Goal: Task Accomplishment & Management: Use online tool/utility

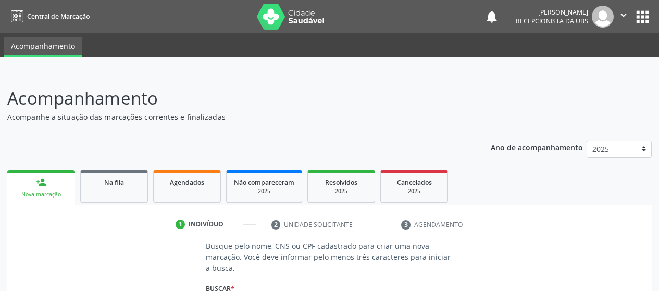
scroll to position [135, 0]
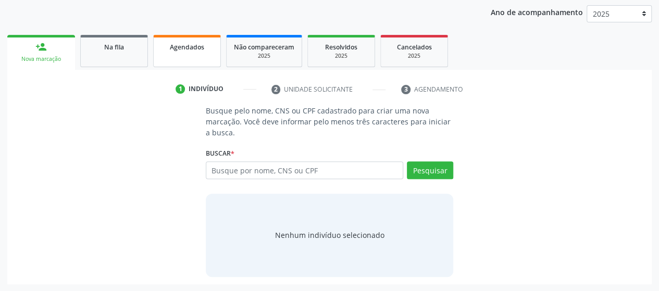
click at [191, 50] on span "Agendados" at bounding box center [187, 47] width 34 height 9
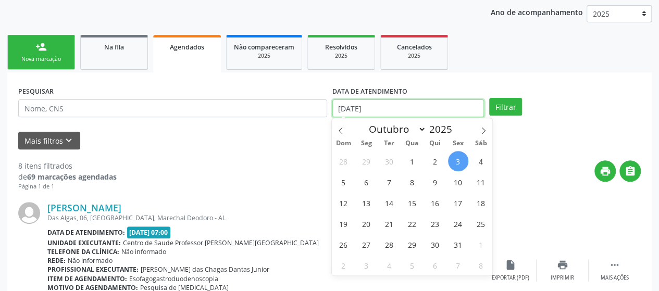
click at [409, 104] on input "[DATE]" at bounding box center [408, 109] width 152 height 18
click at [335, 128] on span at bounding box center [341, 127] width 18 height 18
select select "8"
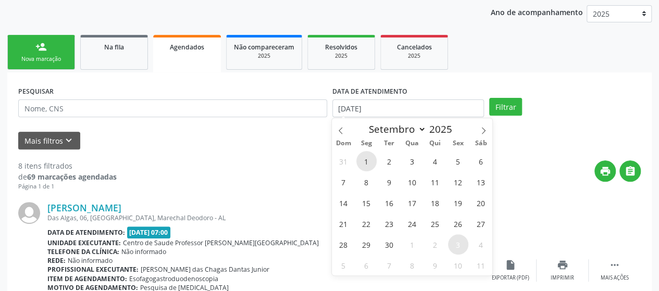
click at [364, 167] on span "1" at bounding box center [366, 161] width 20 height 20
type input "[DATE]"
click at [485, 123] on span at bounding box center [484, 127] width 18 height 18
select select "9"
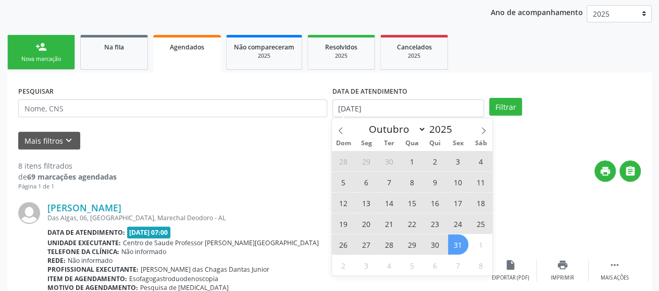
click at [457, 238] on span "31" at bounding box center [458, 244] width 20 height 20
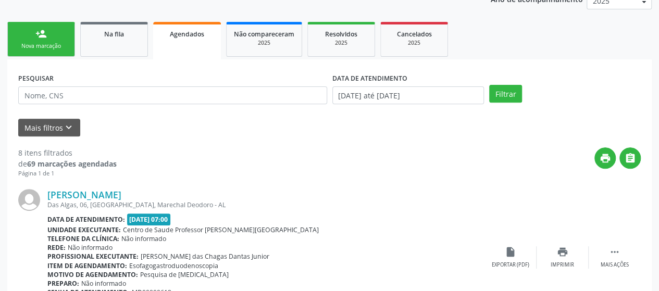
scroll to position [156, 0]
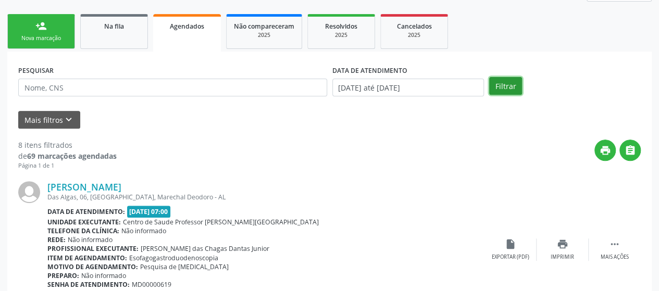
click at [500, 77] on button "Filtrar" at bounding box center [505, 86] width 33 height 18
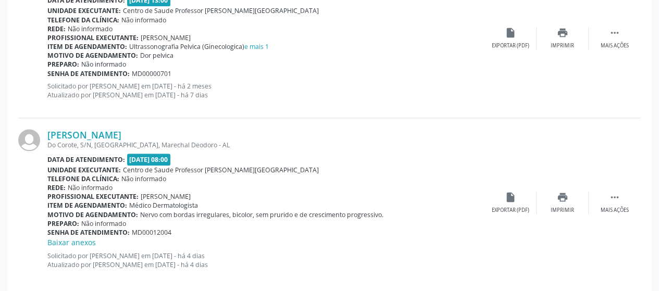
scroll to position [2489, 0]
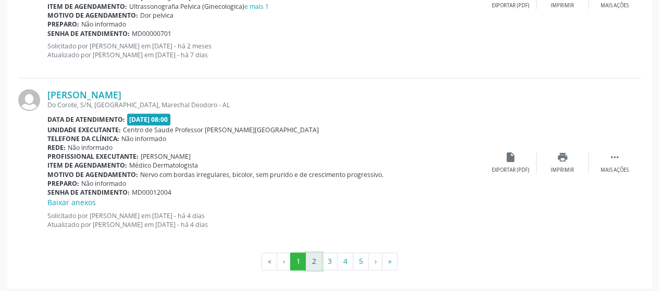
click at [308, 253] on button "2" at bounding box center [314, 262] width 16 height 18
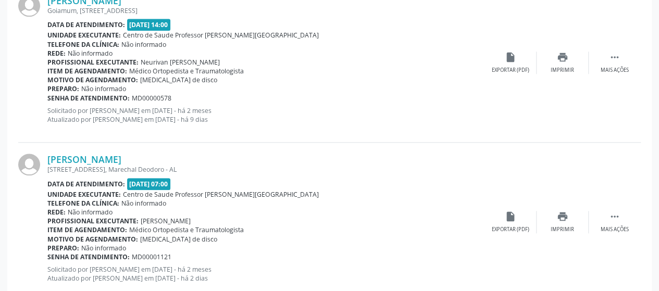
scroll to position [2374, 0]
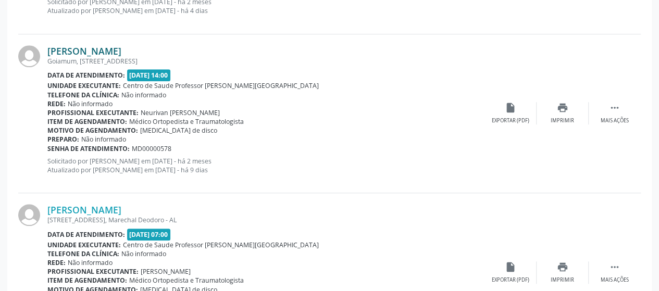
click at [107, 47] on link "[PERSON_NAME]" at bounding box center [84, 50] width 74 height 11
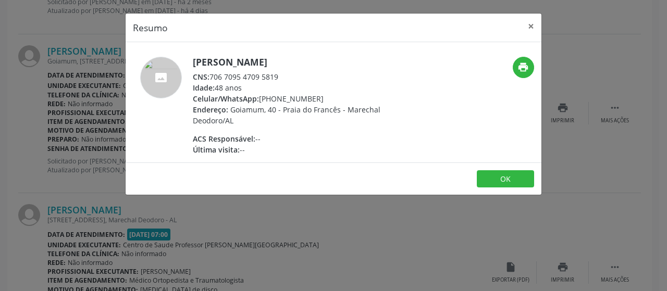
click at [213, 75] on div "CNS: 706 7095 4709 5819" at bounding box center [294, 76] width 203 height 11
drag, startPoint x: 213, startPoint y: 75, endPoint x: 296, endPoint y: 70, distance: 83.5
click at [296, 71] on div "CNS: 706 7095 4709 5819" at bounding box center [294, 76] width 203 height 11
copy div "706 7095 4709 5819"
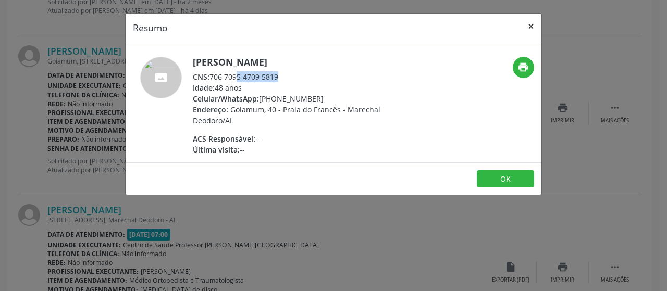
click at [536, 28] on button "×" at bounding box center [531, 27] width 21 height 26
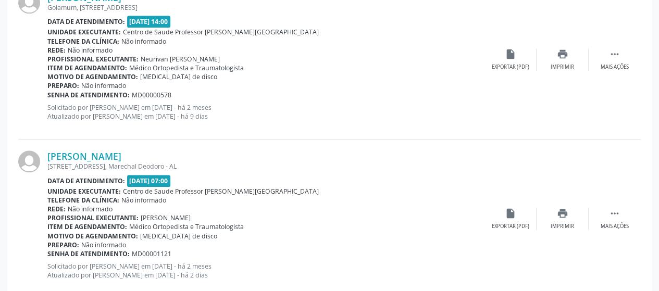
scroll to position [2478, 0]
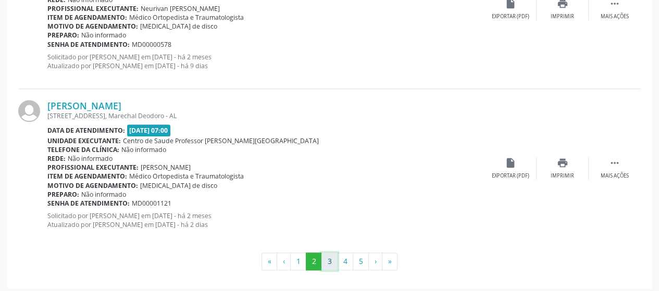
click at [326, 260] on button "3" at bounding box center [330, 262] width 16 height 18
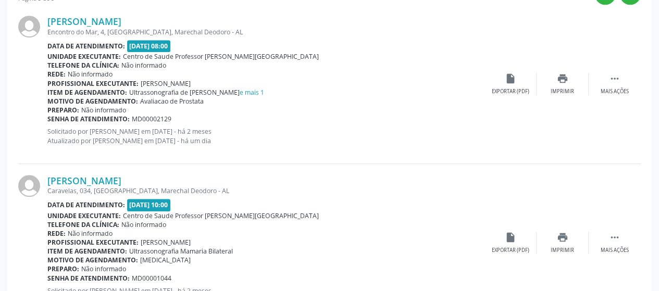
scroll to position [365, 0]
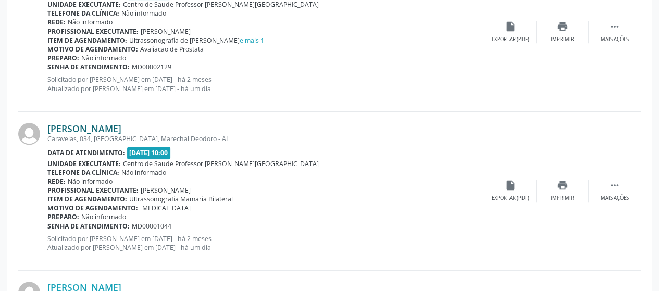
click at [121, 132] on link "[PERSON_NAME]" at bounding box center [84, 128] width 74 height 11
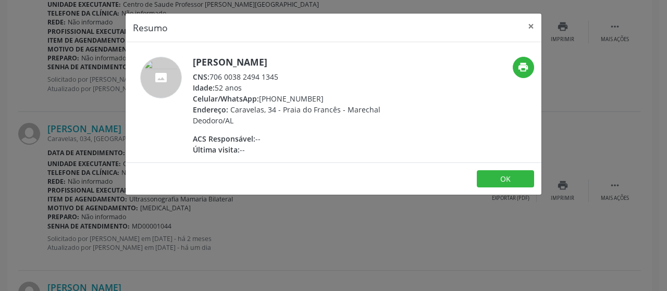
drag, startPoint x: 211, startPoint y: 76, endPoint x: 290, endPoint y: 75, distance: 79.2
click at [290, 75] on div "CNS: 706 0038 2494 1345" at bounding box center [294, 76] width 203 height 11
copy div "706 0038 2494 1345"
click at [536, 21] on button "×" at bounding box center [531, 27] width 21 height 26
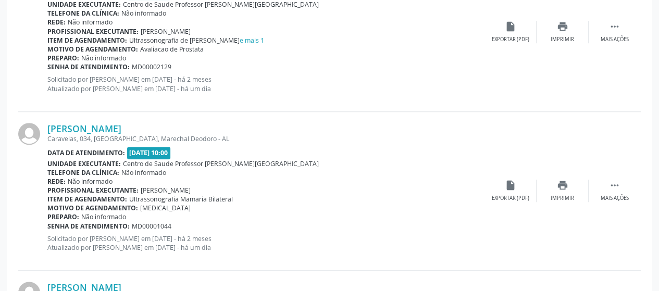
scroll to position [573, 0]
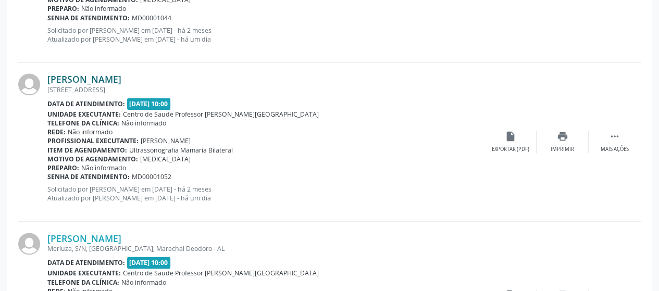
click at [50, 78] on link "[PERSON_NAME]" at bounding box center [84, 78] width 74 height 11
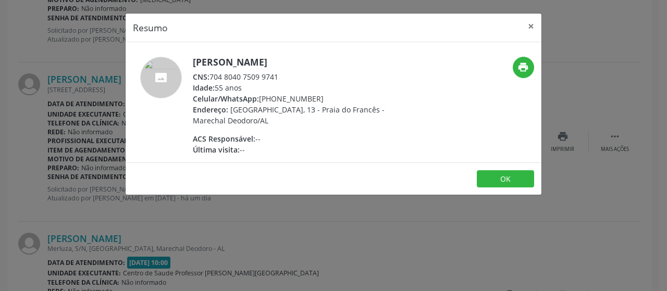
drag, startPoint x: 209, startPoint y: 79, endPoint x: 277, endPoint y: 78, distance: 67.8
click at [277, 78] on div "CNS: 704 8040 7509 9741" at bounding box center [294, 76] width 203 height 11
drag, startPoint x: 209, startPoint y: 77, endPoint x: 289, endPoint y: 73, distance: 79.3
click at [289, 73] on div "CNS: 704 8040 7509 9741" at bounding box center [294, 76] width 203 height 11
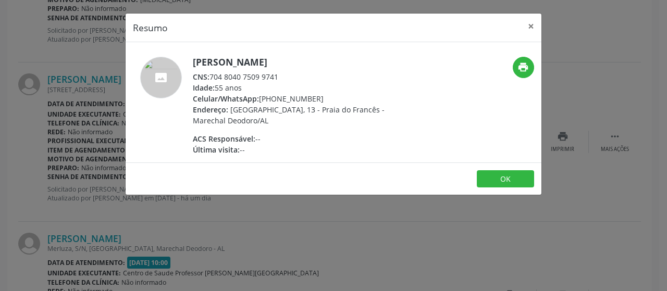
copy div "704 8040 7509 9741"
click at [536, 24] on button "×" at bounding box center [531, 27] width 21 height 26
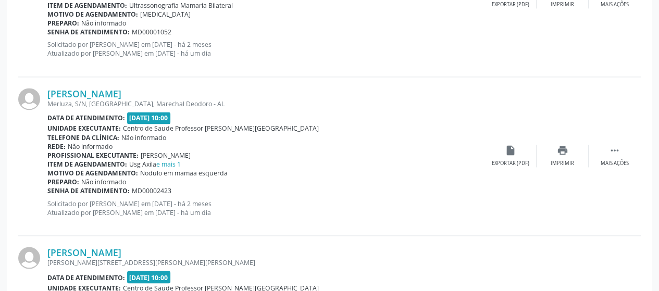
scroll to position [730, 0]
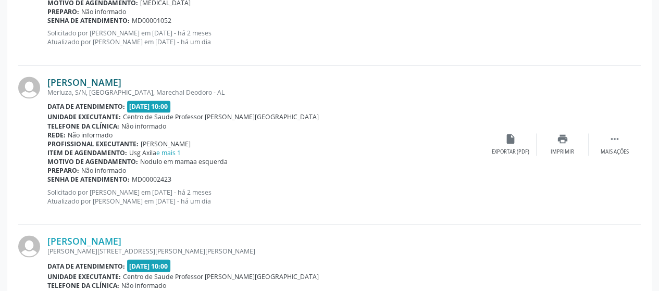
click at [81, 81] on link "[PERSON_NAME]" at bounding box center [84, 82] width 74 height 11
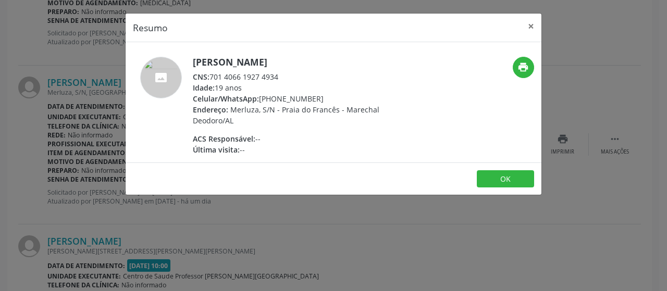
drag, startPoint x: 209, startPoint y: 78, endPoint x: 278, endPoint y: 76, distance: 69.4
click at [278, 76] on div "CNS: 701 4066 1927 4934" at bounding box center [294, 76] width 203 height 11
copy div "701 4066 1927 4934"
click at [322, 46] on div "[PERSON_NAME] CNS: 701 4066 1927 4934 Idade: 19 anos Celular/WhatsApp: [PHONE_N…" at bounding box center [334, 102] width 416 height 120
drag, startPoint x: 211, startPoint y: 77, endPoint x: 292, endPoint y: 75, distance: 80.8
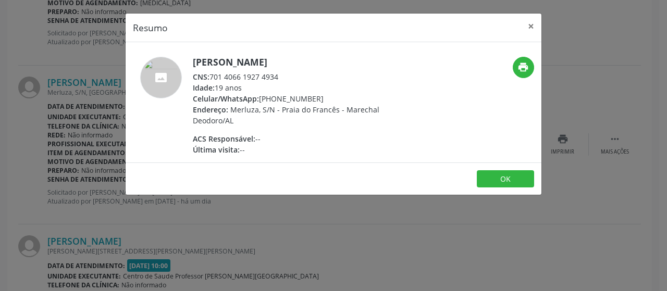
click at [292, 75] on div "CNS: 701 4066 1927 4934" at bounding box center [294, 76] width 203 height 11
copy div "701 4066 1927 4934"
click at [525, 28] on button "×" at bounding box center [531, 27] width 21 height 26
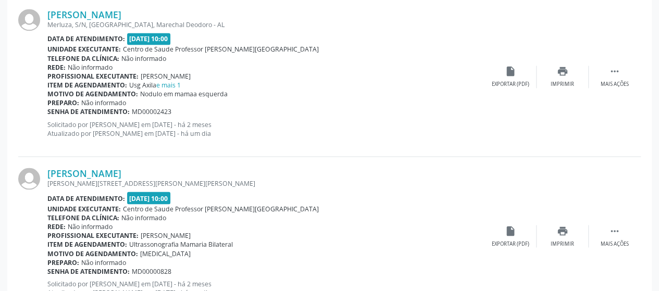
scroll to position [886, 0]
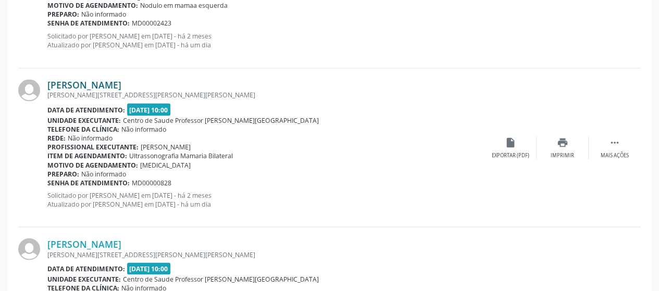
click at [109, 79] on link "[PERSON_NAME]" at bounding box center [84, 84] width 74 height 11
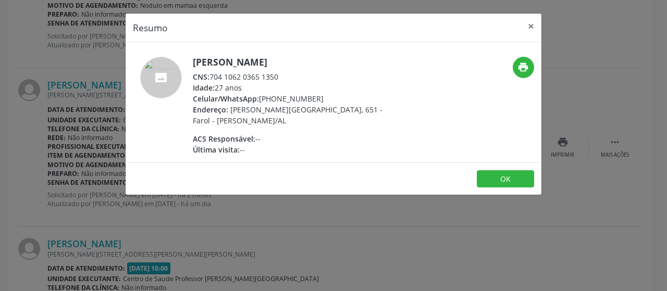
drag, startPoint x: 212, startPoint y: 77, endPoint x: 264, endPoint y: 80, distance: 51.7
click at [264, 80] on div "CNS: 704 1062 0365 1350" at bounding box center [294, 76] width 203 height 11
click at [207, 77] on span "CNS:" at bounding box center [201, 77] width 17 height 10
drag, startPoint x: 212, startPoint y: 75, endPoint x: 279, endPoint y: 79, distance: 67.9
click at [279, 79] on div "CNS: 704 1062 0365 1350" at bounding box center [294, 76] width 203 height 11
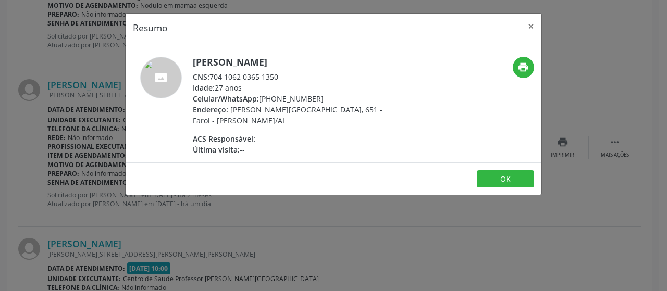
copy div "704 1062 0365 1350"
click at [527, 28] on button "×" at bounding box center [531, 27] width 21 height 26
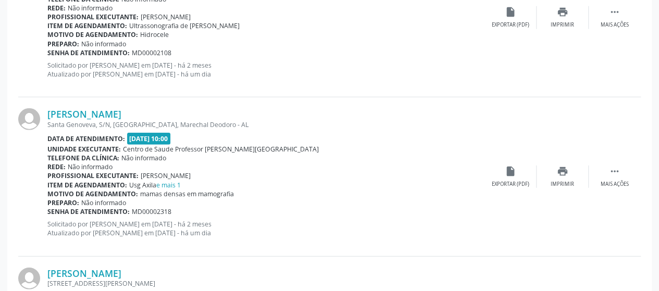
scroll to position [1355, 0]
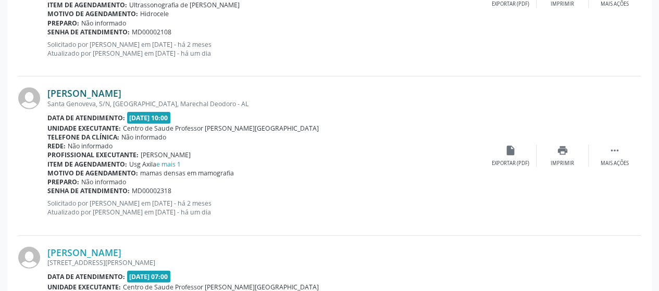
click at [113, 88] on link "[PERSON_NAME]" at bounding box center [84, 93] width 74 height 11
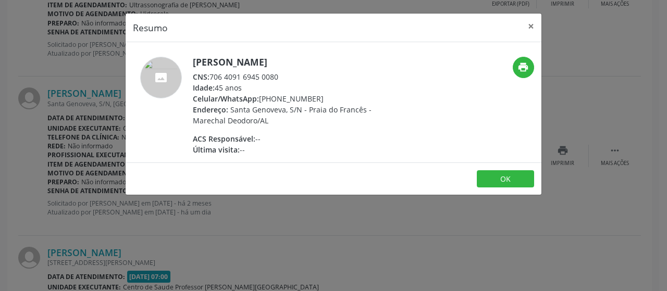
drag, startPoint x: 209, startPoint y: 78, endPoint x: 264, endPoint y: 76, distance: 54.2
click at [257, 76] on div "CNS: 706 4091 6945 0080" at bounding box center [294, 76] width 203 height 11
drag, startPoint x: 264, startPoint y: 76, endPoint x: 281, endPoint y: 75, distance: 17.7
click at [276, 75] on div "CNS: 706 4091 6945 0080" at bounding box center [294, 76] width 203 height 11
click at [281, 75] on div "CNS: 706 4091 6945 0080" at bounding box center [294, 76] width 203 height 11
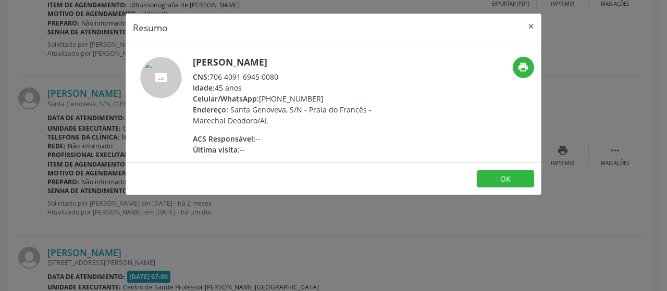
click at [213, 77] on div "CNS: 706 4091 6945 0080" at bounding box center [294, 76] width 203 height 11
drag, startPoint x: 213, startPoint y: 77, endPoint x: 279, endPoint y: 77, distance: 66.2
click at [279, 77] on div "CNS: 706 4091 6945 0080" at bounding box center [294, 76] width 203 height 11
copy div "706 4091 6945 0080"
click at [526, 28] on button "×" at bounding box center [531, 27] width 21 height 26
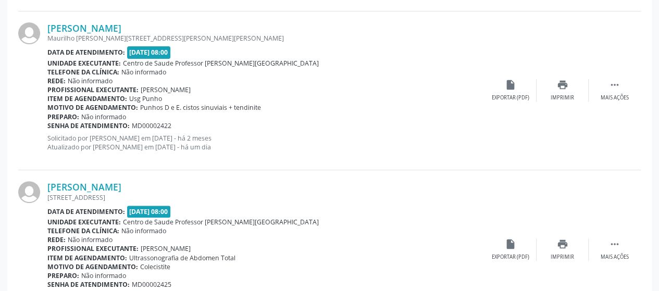
scroll to position [2084, 0]
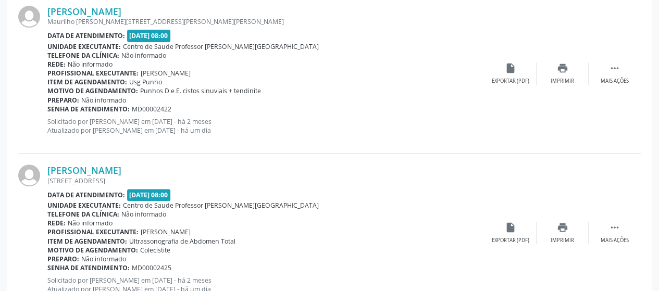
click at [153, 18] on div "Maurilho [PERSON_NAME][STREET_ADDRESS][PERSON_NAME][PERSON_NAME]" at bounding box center [265, 21] width 437 height 9
click at [121, 8] on link "[PERSON_NAME]" at bounding box center [84, 11] width 74 height 11
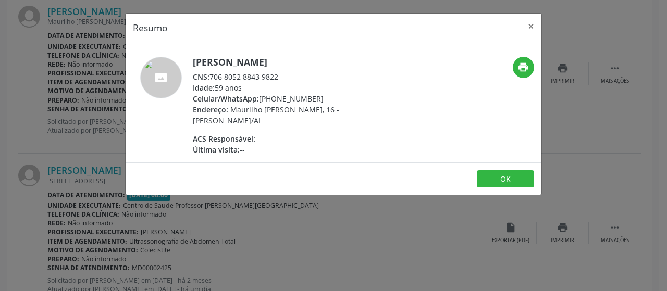
click at [208, 75] on span "CNS:" at bounding box center [201, 77] width 17 height 10
drag, startPoint x: 209, startPoint y: 78, endPoint x: 283, endPoint y: 80, distance: 73.5
click at [283, 80] on div "CNS: 706 8052 8843 9822" at bounding box center [294, 76] width 203 height 11
copy div "706 8052 8843 9822"
click at [537, 20] on button "×" at bounding box center [531, 27] width 21 height 26
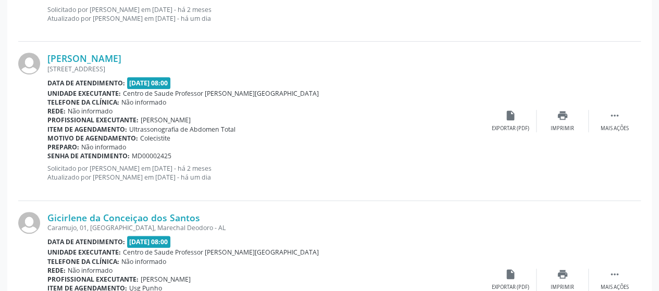
scroll to position [2136, 0]
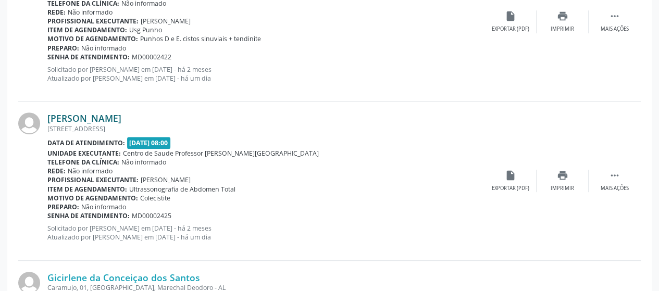
click at [113, 114] on link "[PERSON_NAME]" at bounding box center [84, 118] width 74 height 11
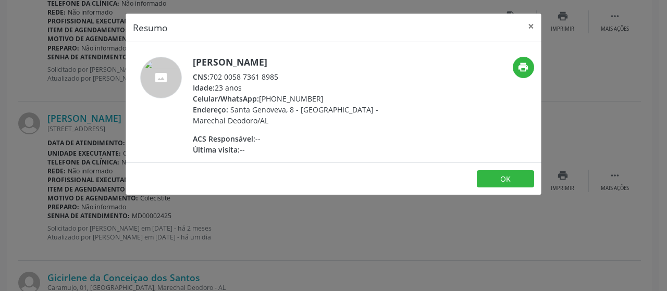
drag, startPoint x: 211, startPoint y: 78, endPoint x: 276, endPoint y: 79, distance: 65.1
click at [270, 78] on div "CNS: 702 0058 7361 8985" at bounding box center [294, 76] width 203 height 11
click at [277, 79] on div "CNS: 702 0058 7361 8985" at bounding box center [294, 76] width 203 height 11
drag, startPoint x: 277, startPoint y: 79, endPoint x: 220, endPoint y: 79, distance: 57.3
click at [220, 79] on div "CNS: 702 0058 7361 8985" at bounding box center [294, 76] width 203 height 11
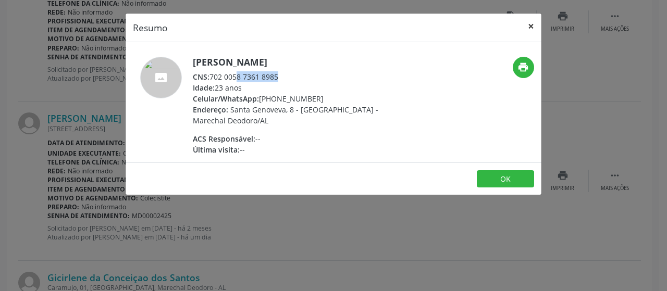
click at [533, 24] on button "×" at bounding box center [531, 27] width 21 height 26
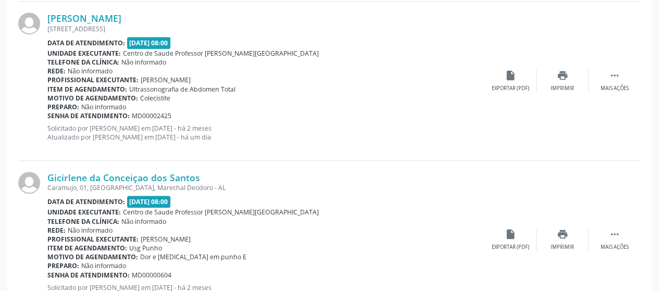
scroll to position [2345, 0]
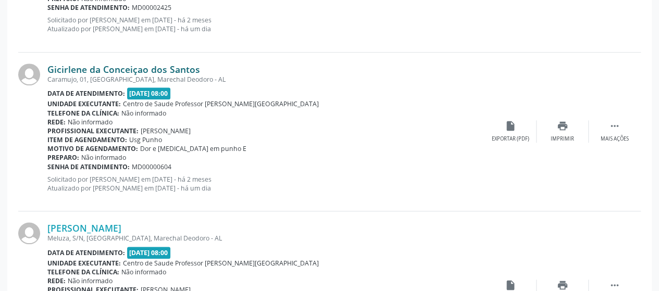
click at [113, 64] on link "Gicirlene da Conceiçao dos Santos" at bounding box center [123, 69] width 153 height 11
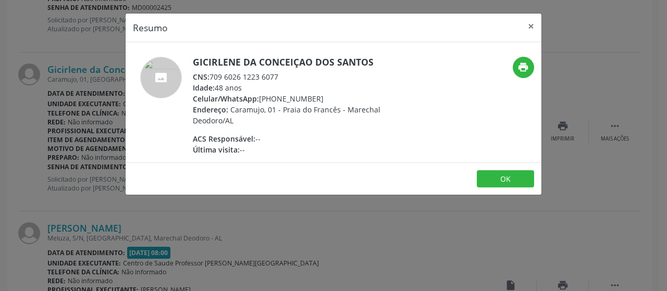
drag, startPoint x: 211, startPoint y: 77, endPoint x: 279, endPoint y: 76, distance: 68.8
click at [279, 76] on div "CNS: 709 6026 1223 6077" at bounding box center [294, 76] width 203 height 11
click at [532, 25] on button "×" at bounding box center [531, 27] width 21 height 26
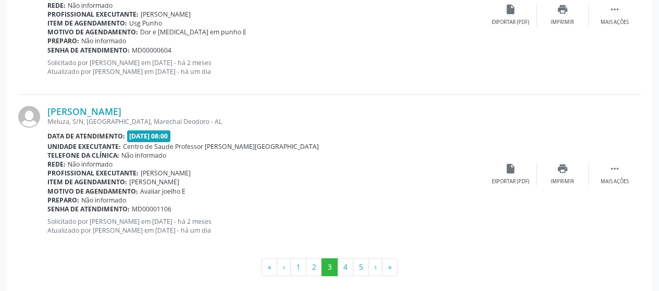
scroll to position [2467, 0]
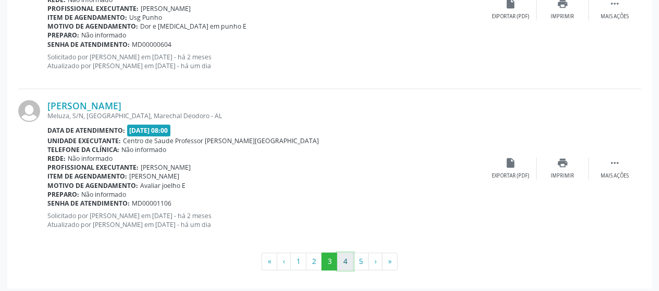
click at [348, 259] on button "4" at bounding box center [345, 262] width 16 height 18
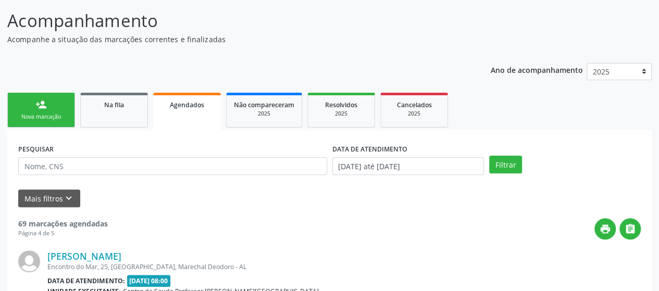
scroll to position [2456, 0]
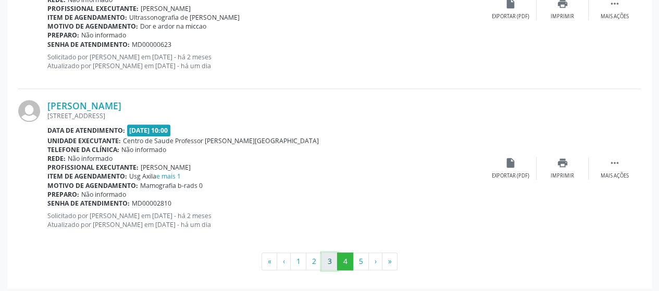
click at [328, 255] on button "3" at bounding box center [330, 262] width 16 height 18
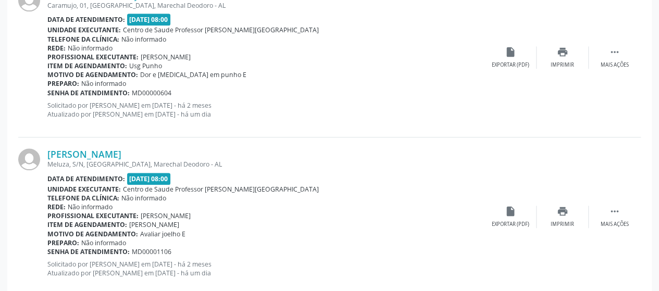
scroll to position [2467, 0]
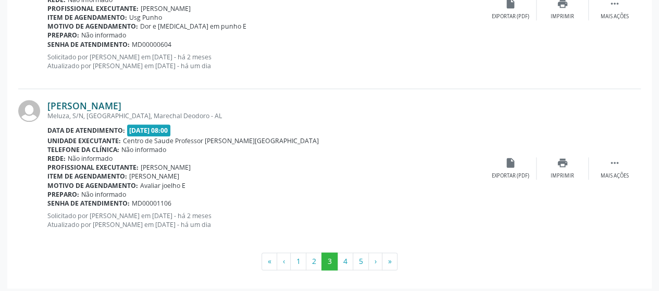
click at [71, 102] on link "[PERSON_NAME]" at bounding box center [84, 105] width 74 height 11
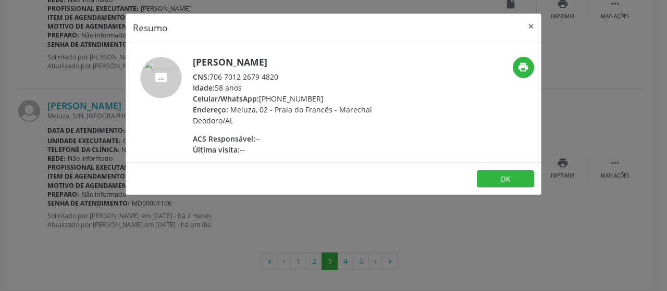
drag, startPoint x: 207, startPoint y: 76, endPoint x: 282, endPoint y: 74, distance: 75.6
click at [282, 74] on div "CNS: 706 7012 2679 4820" at bounding box center [294, 76] width 203 height 11
click at [236, 76] on div "CNS: 706 7012 2679 4820" at bounding box center [294, 76] width 203 height 11
drag, startPoint x: 209, startPoint y: 76, endPoint x: 285, endPoint y: 77, distance: 75.6
click at [285, 77] on div "CNS: 706 7012 2679 4820" at bounding box center [294, 76] width 203 height 11
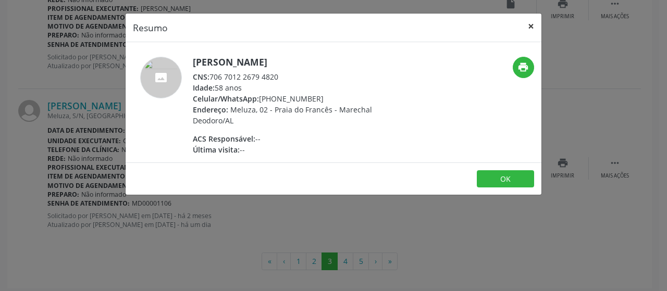
click at [533, 29] on button "×" at bounding box center [531, 27] width 21 height 26
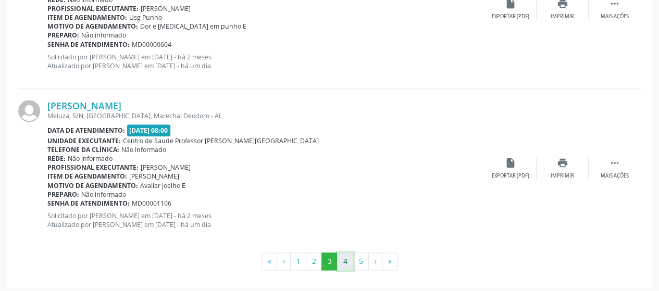
click at [350, 257] on button "4" at bounding box center [345, 262] width 16 height 18
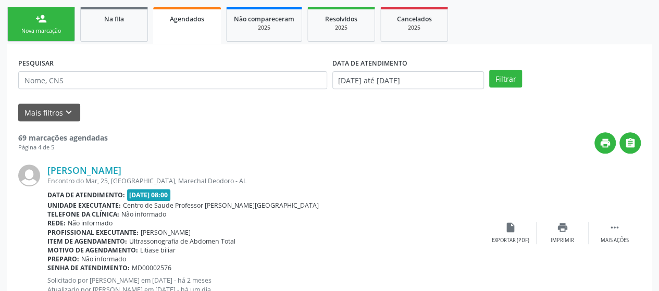
scroll to position [268, 0]
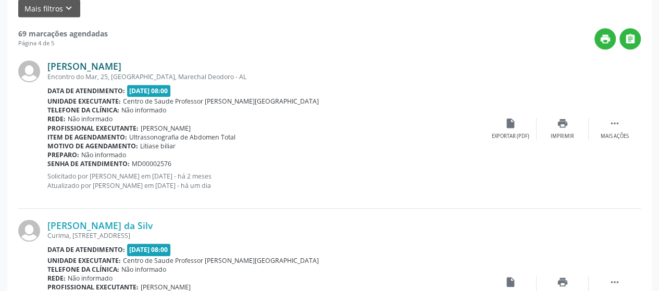
click at [92, 61] on link "[PERSON_NAME]" at bounding box center [84, 65] width 74 height 11
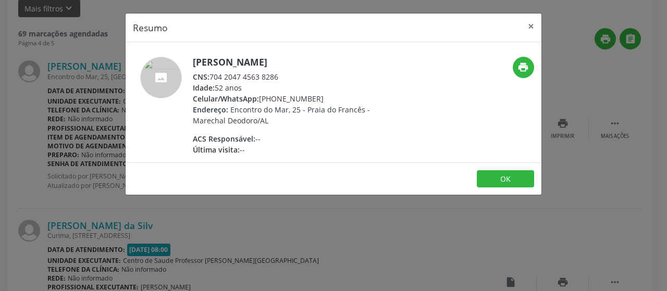
click at [261, 227] on div "Resumo × [PERSON_NAME] CNS: 704 2047 4563 8286 Idade: 52 anos Celular/WhatsApp:…" at bounding box center [333, 145] width 667 height 291
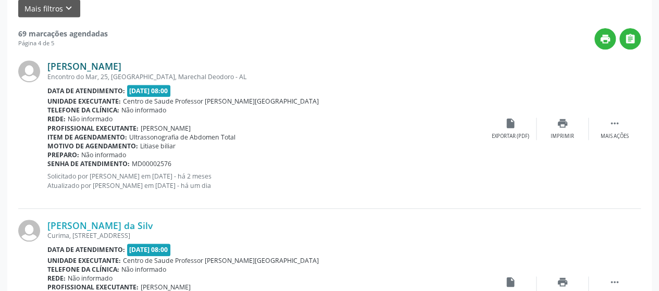
click at [121, 63] on link "[PERSON_NAME]" at bounding box center [84, 65] width 74 height 11
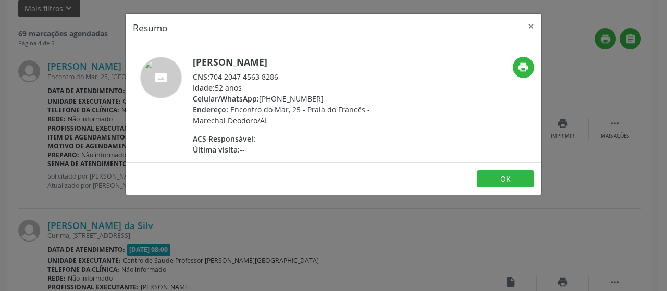
drag, startPoint x: 211, startPoint y: 74, endPoint x: 277, endPoint y: 76, distance: 66.7
click at [277, 76] on div "CNS: 704 2047 4563 8286" at bounding box center [294, 76] width 203 height 11
click at [528, 24] on button "×" at bounding box center [531, 27] width 21 height 26
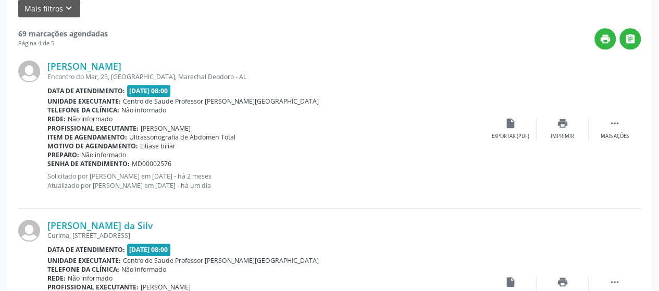
scroll to position [372, 0]
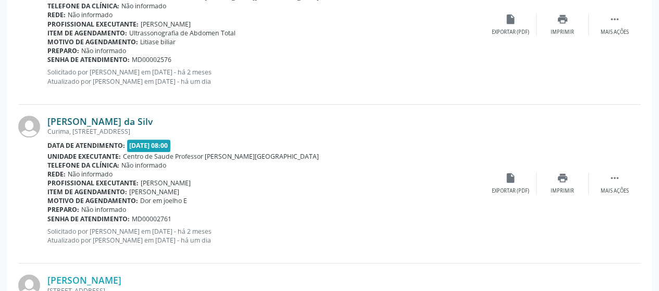
click at [78, 116] on link "[PERSON_NAME] da Silv" at bounding box center [99, 121] width 105 height 11
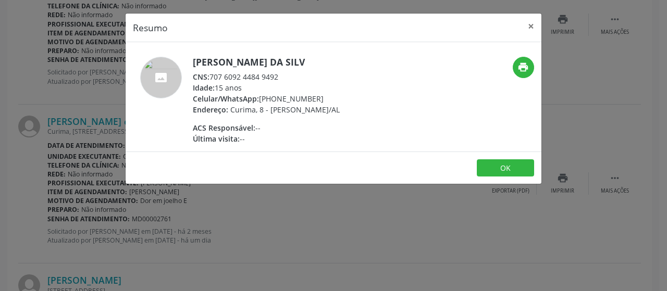
drag, startPoint x: 210, startPoint y: 80, endPoint x: 296, endPoint y: 78, distance: 86.0
click at [295, 78] on div "CNS: 707 6092 4484 9492" at bounding box center [266, 76] width 147 height 11
click at [296, 78] on div "CNS: 707 6092 4484 9492" at bounding box center [266, 76] width 147 height 11
drag, startPoint x: 211, startPoint y: 76, endPoint x: 271, endPoint y: 79, distance: 60.5
click at [271, 79] on div "CNS: 707 6092 4484 9492" at bounding box center [266, 76] width 147 height 11
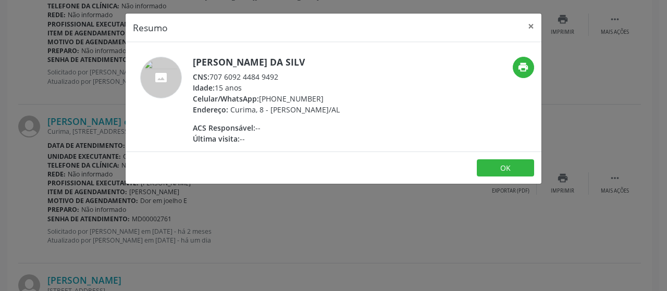
click at [280, 78] on div "CNS: 707 6092 4484 9492" at bounding box center [266, 76] width 147 height 11
drag, startPoint x: 280, startPoint y: 78, endPoint x: 212, endPoint y: 74, distance: 68.4
click at [212, 74] on div "CNS: 707 6092 4484 9492" at bounding box center [266, 76] width 147 height 11
click at [535, 26] on button "×" at bounding box center [531, 27] width 21 height 26
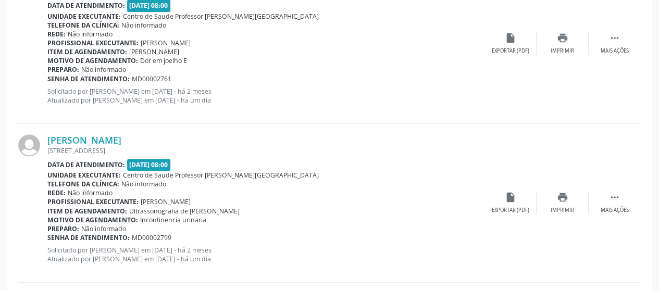
scroll to position [528, 0]
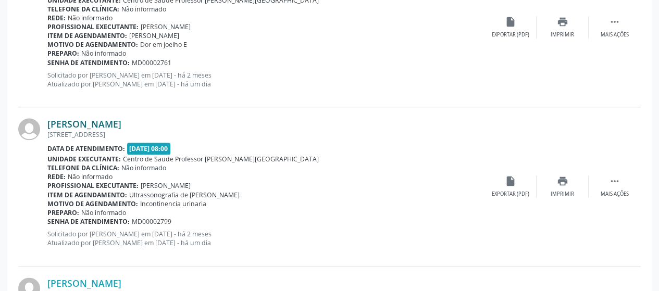
click at [109, 120] on link "[PERSON_NAME]" at bounding box center [84, 123] width 74 height 11
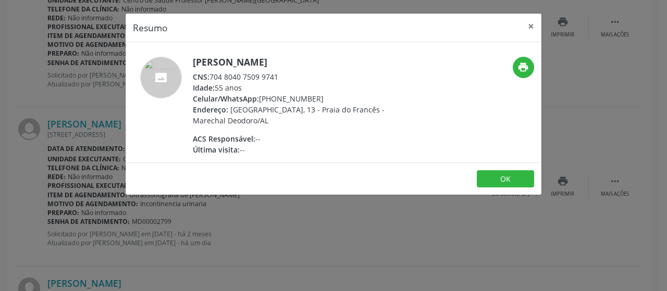
drag, startPoint x: 211, startPoint y: 77, endPoint x: 283, endPoint y: 76, distance: 72.4
click at [283, 76] on div "CNS: 704 8040 7509 9741" at bounding box center [294, 76] width 203 height 11
click at [528, 22] on button "×" at bounding box center [531, 27] width 21 height 26
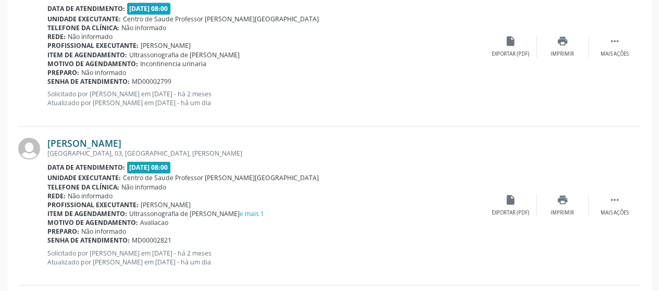
scroll to position [685, 0]
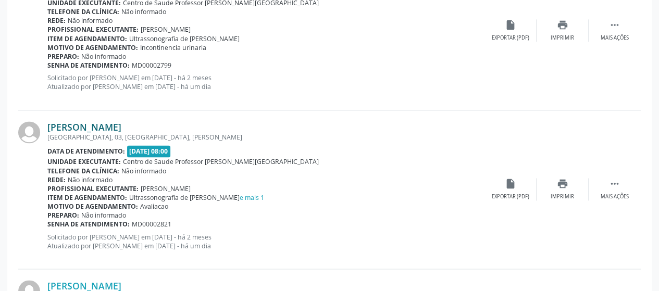
click at [121, 125] on link "[PERSON_NAME]" at bounding box center [84, 126] width 74 height 11
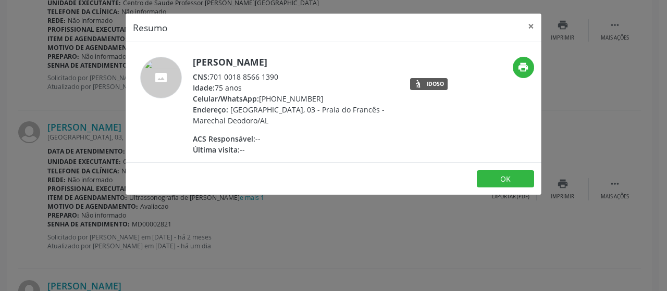
drag, startPoint x: 210, startPoint y: 73, endPoint x: 278, endPoint y: 73, distance: 67.7
click at [278, 73] on div "CNS: 701 0018 8566 1390" at bounding box center [294, 76] width 203 height 11
click at [534, 24] on button "×" at bounding box center [531, 27] width 21 height 26
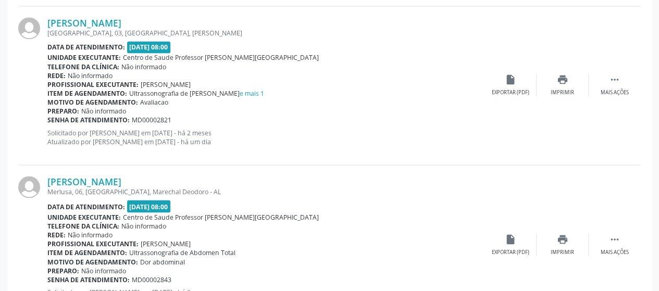
scroll to position [893, 0]
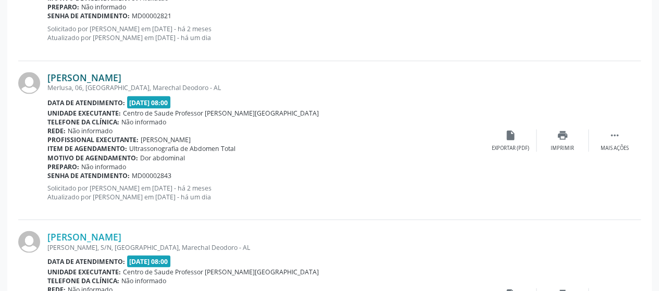
click at [100, 78] on link "[PERSON_NAME]" at bounding box center [84, 77] width 74 height 11
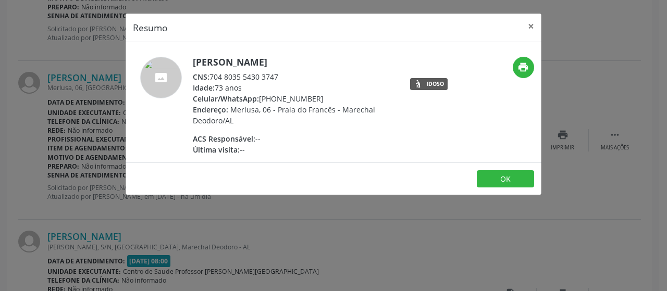
drag, startPoint x: 211, startPoint y: 76, endPoint x: 277, endPoint y: 75, distance: 66.7
click at [277, 75] on div "CNS: 704 8035 5430 3747" at bounding box center [294, 76] width 203 height 11
click at [305, 57] on h5 "[PERSON_NAME]" at bounding box center [294, 62] width 203 height 11
drag, startPoint x: 212, startPoint y: 75, endPoint x: 282, endPoint y: 77, distance: 70.4
click at [282, 77] on div "CNS: 704 8035 5430 3747" at bounding box center [294, 76] width 203 height 11
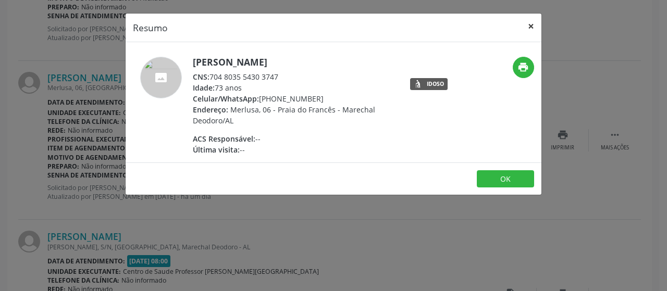
click at [533, 24] on button "×" at bounding box center [531, 27] width 21 height 26
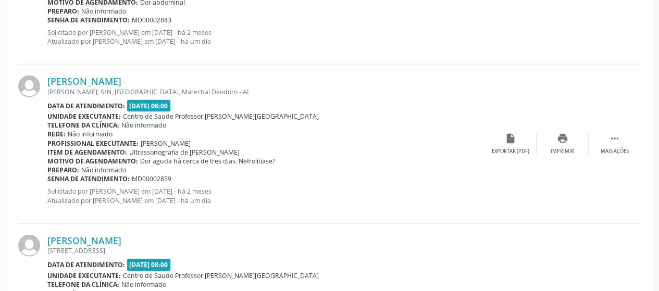
scroll to position [1049, 0]
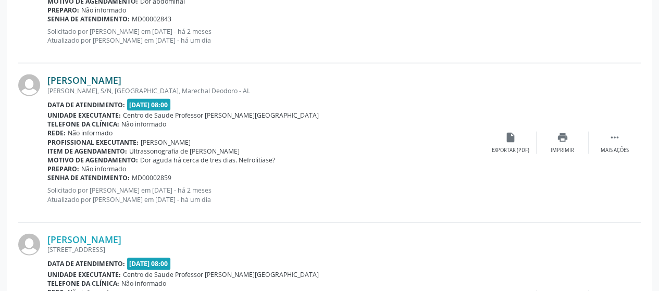
click at [69, 76] on link "[PERSON_NAME]" at bounding box center [84, 80] width 74 height 11
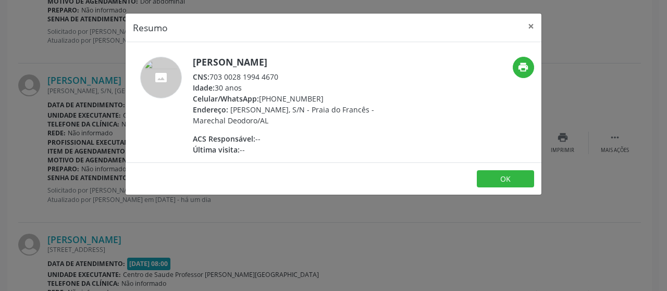
drag, startPoint x: 210, startPoint y: 77, endPoint x: 295, endPoint y: 70, distance: 85.7
click at [295, 70] on div "[PERSON_NAME] CNS: 703 0028 1994 4670 Idade: 30 anos Celular/WhatsApp: [PHONE_N…" at bounding box center [294, 106] width 203 height 98
click at [524, 22] on button "×" at bounding box center [531, 27] width 21 height 26
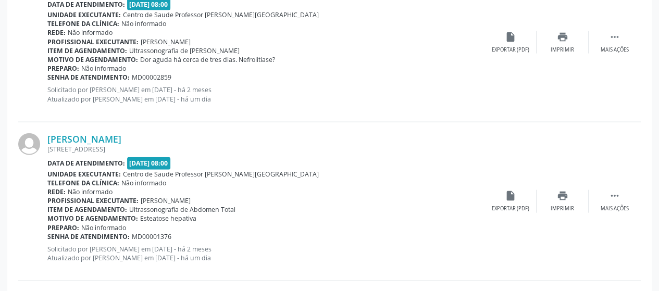
scroll to position [1154, 0]
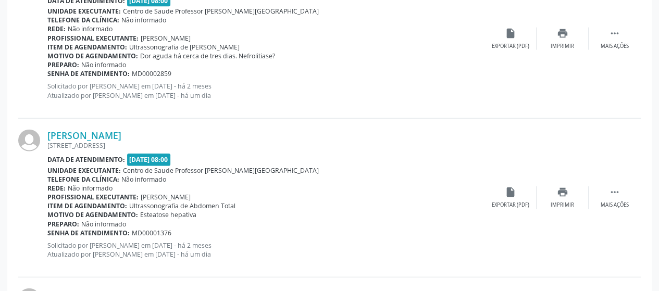
click at [119, 141] on div "[STREET_ADDRESS]" at bounding box center [265, 145] width 437 height 9
click at [119, 134] on link "[PERSON_NAME]" at bounding box center [84, 135] width 74 height 11
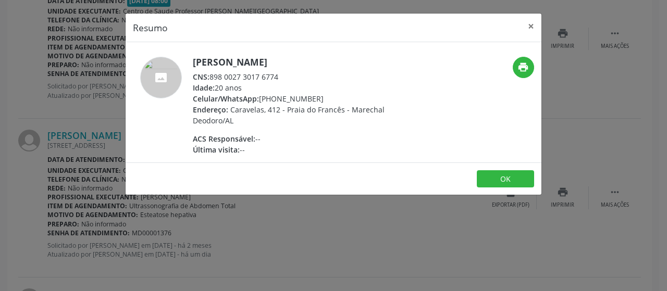
drag, startPoint x: 209, startPoint y: 71, endPoint x: 283, endPoint y: 69, distance: 74.5
click at [283, 69] on div "[PERSON_NAME] CNS: 898 0027 3017 6774 Idade: 20 anos Celular/WhatsApp: [PHONE_N…" at bounding box center [294, 106] width 203 height 98
click at [533, 22] on button "×" at bounding box center [531, 27] width 21 height 26
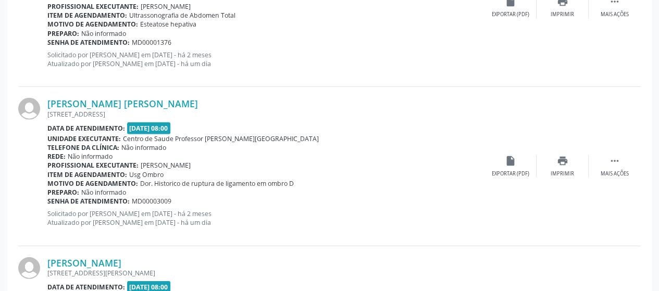
scroll to position [1362, 0]
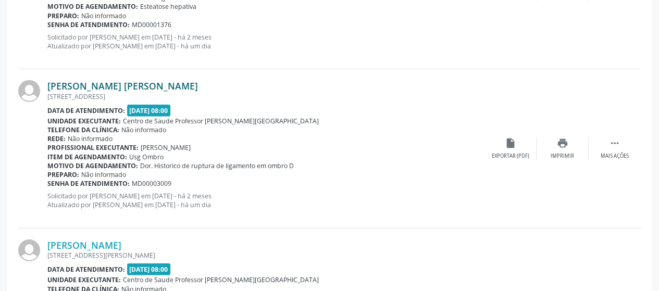
click at [110, 87] on link "[PERSON_NAME] [PERSON_NAME]" at bounding box center [122, 85] width 151 height 11
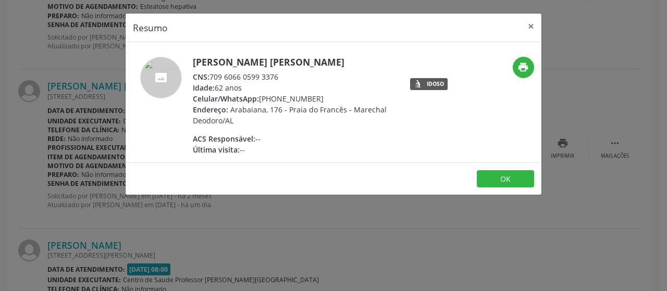
drag, startPoint x: 212, startPoint y: 76, endPoint x: 275, endPoint y: 77, distance: 63.6
click at [275, 77] on div "CNS: 709 6066 0599 3376" at bounding box center [294, 76] width 203 height 11
click at [257, 83] on div "Idade: 62 anos" at bounding box center [294, 87] width 203 height 11
drag, startPoint x: 211, startPoint y: 77, endPoint x: 289, endPoint y: 77, distance: 78.2
click at [289, 77] on div "CNS: 709 6066 0599 3376" at bounding box center [294, 76] width 203 height 11
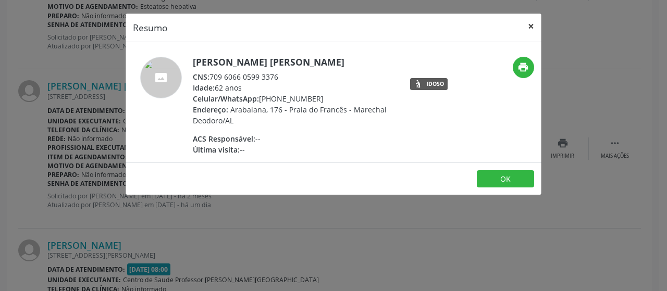
click at [529, 26] on button "×" at bounding box center [531, 27] width 21 height 26
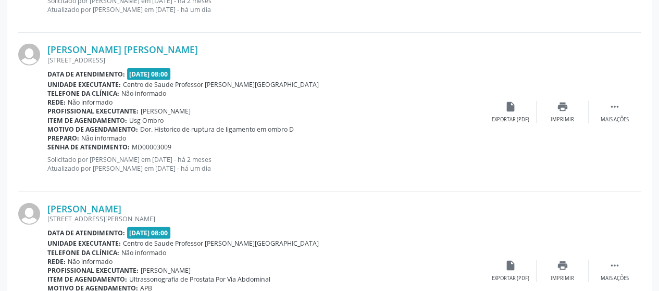
scroll to position [1414, 0]
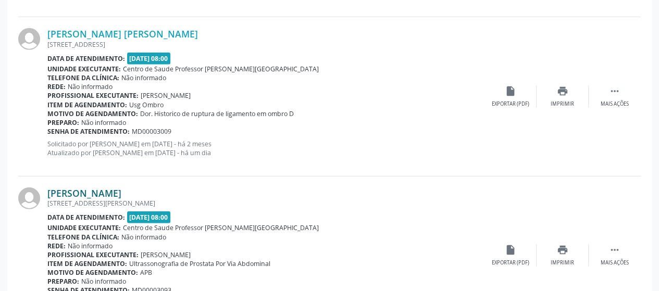
click at [57, 188] on link "[PERSON_NAME]" at bounding box center [84, 193] width 74 height 11
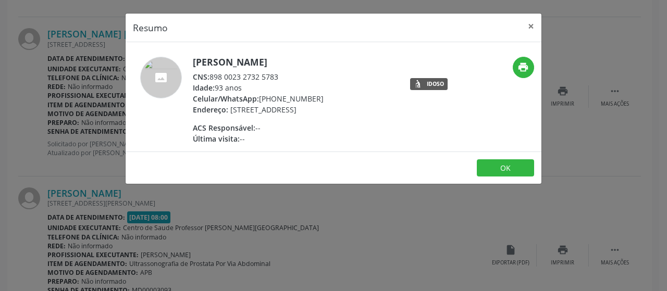
drag, startPoint x: 209, startPoint y: 76, endPoint x: 256, endPoint y: 76, distance: 46.9
click at [253, 76] on div "CNS: 898 0023 2732 5783" at bounding box center [258, 76] width 131 height 11
click at [266, 73] on div "CNS: 898 0023 2732 5783" at bounding box center [258, 76] width 131 height 11
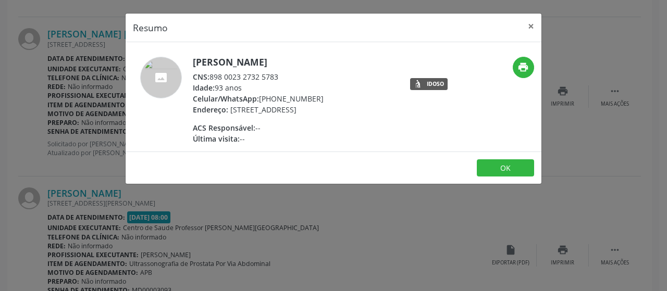
click at [217, 84] on div "Idade: 93 anos" at bounding box center [258, 87] width 131 height 11
drag, startPoint x: 212, startPoint y: 74, endPoint x: 278, endPoint y: 75, distance: 66.2
click at [278, 75] on div "CNS: 898 0023 2732 5783" at bounding box center [258, 76] width 131 height 11
click at [527, 26] on button "×" at bounding box center [531, 27] width 21 height 26
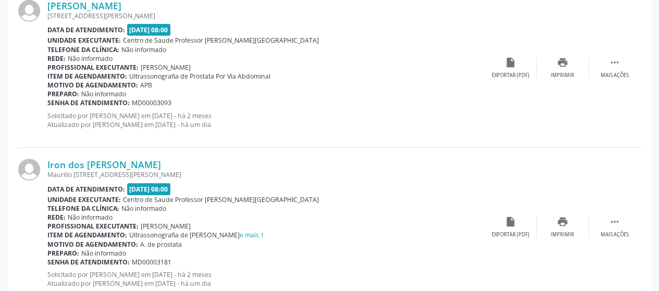
scroll to position [1675, 0]
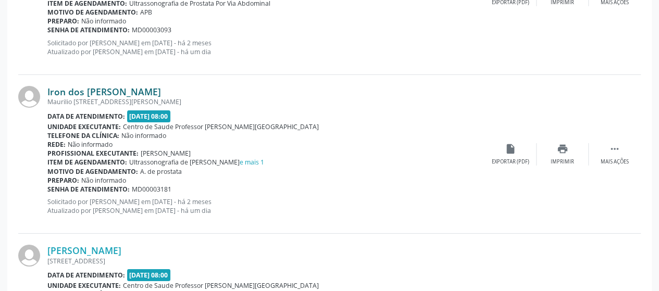
click at [96, 92] on link "Iron dos [PERSON_NAME]" at bounding box center [104, 91] width 114 height 11
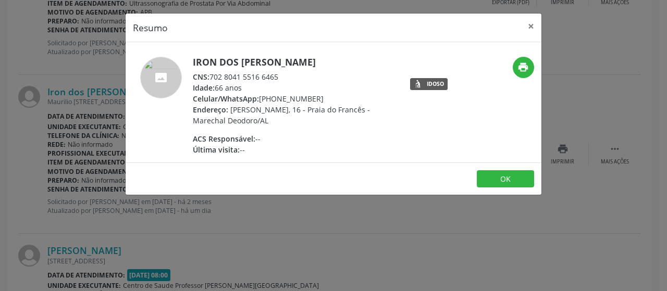
drag, startPoint x: 208, startPoint y: 78, endPoint x: 279, endPoint y: 76, distance: 70.9
click at [279, 76] on div "CNS: 702 8041 5516 6465" at bounding box center [294, 76] width 203 height 11
click at [534, 32] on button "×" at bounding box center [531, 27] width 21 height 26
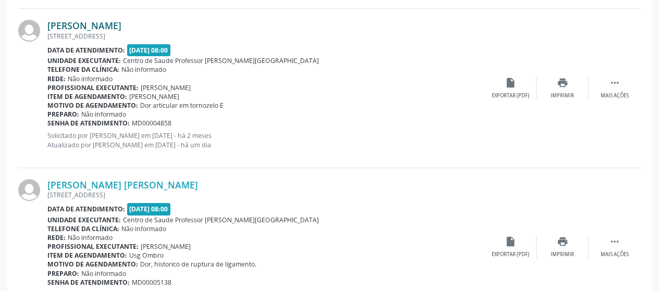
scroll to position [1883, 0]
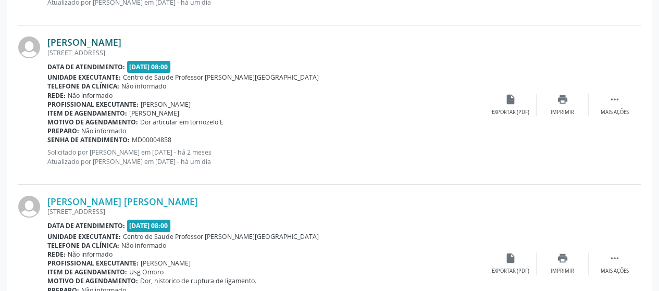
click at [85, 36] on link "[PERSON_NAME]" at bounding box center [84, 41] width 74 height 11
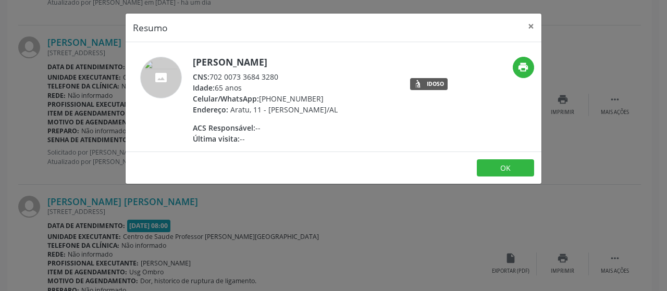
drag, startPoint x: 212, startPoint y: 75, endPoint x: 282, endPoint y: 75, distance: 70.3
click at [282, 75] on div "CNS: 702 0073 3684 3280" at bounding box center [265, 76] width 145 height 11
click at [525, 29] on button "×" at bounding box center [531, 27] width 21 height 26
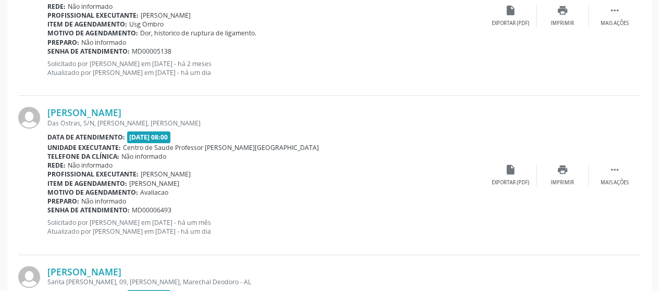
scroll to position [2144, 0]
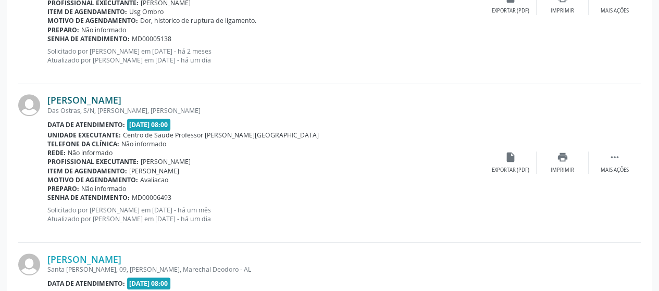
click at [73, 98] on link "[PERSON_NAME]" at bounding box center [84, 99] width 74 height 11
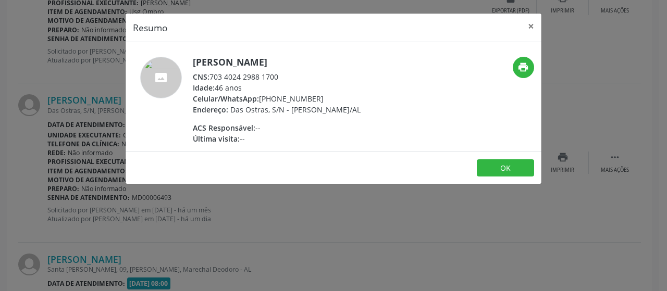
drag, startPoint x: 211, startPoint y: 75, endPoint x: 292, endPoint y: 72, distance: 81.9
click at [292, 72] on div "CNS: 703 4024 2988 1700" at bounding box center [277, 76] width 168 height 11
click at [530, 20] on button "×" at bounding box center [531, 27] width 21 height 26
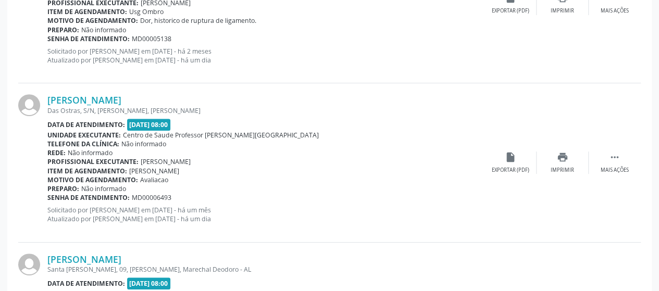
scroll to position [2300, 0]
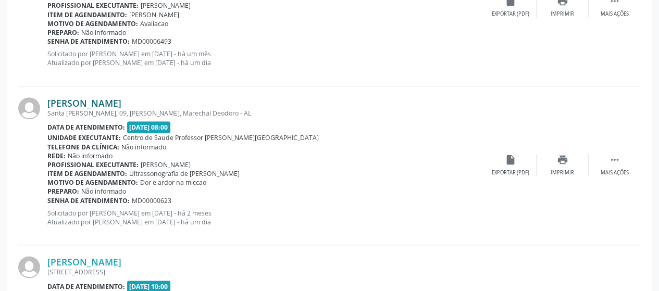
click at [116, 100] on link "[PERSON_NAME]" at bounding box center [84, 102] width 74 height 11
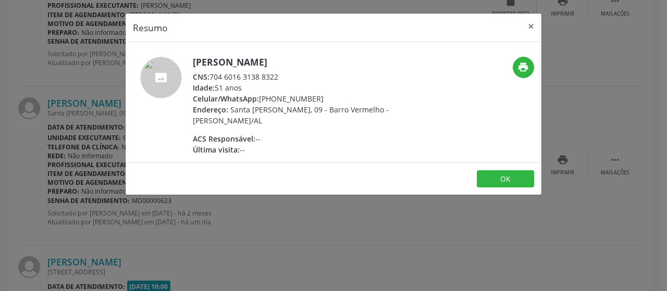
drag, startPoint x: 211, startPoint y: 78, endPoint x: 294, endPoint y: 77, distance: 83.9
click at [294, 77] on div "CNS: 704 6016 3138 8322" at bounding box center [294, 76] width 203 height 11
click at [527, 30] on button "×" at bounding box center [531, 27] width 21 height 26
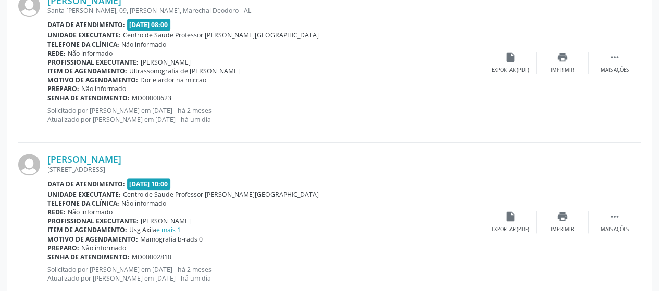
scroll to position [2404, 0]
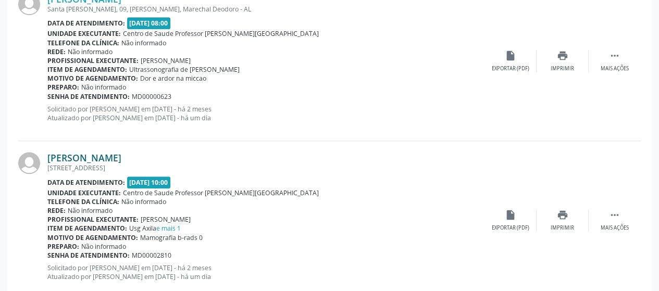
click at [121, 152] on link "[PERSON_NAME]" at bounding box center [84, 157] width 74 height 11
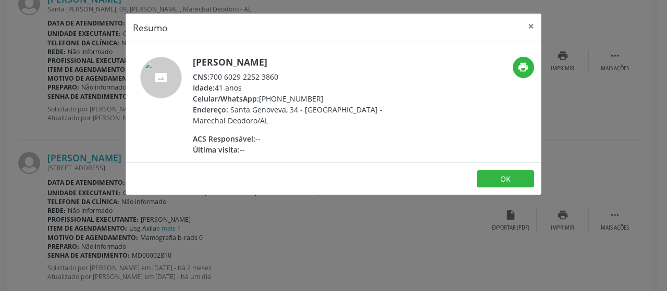
drag, startPoint x: 210, startPoint y: 76, endPoint x: 278, endPoint y: 70, distance: 68.5
click at [278, 71] on div "CNS: 700 6029 2252 3860" at bounding box center [294, 76] width 203 height 11
click at [534, 21] on button "×" at bounding box center [531, 27] width 21 height 26
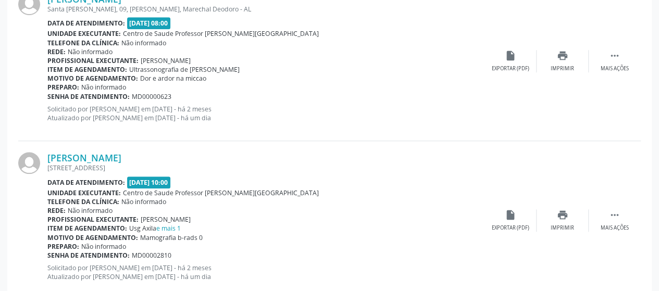
scroll to position [2456, 0]
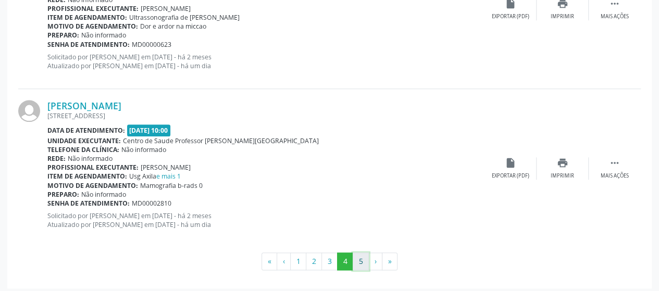
click at [360, 262] on button "5" at bounding box center [361, 262] width 16 height 18
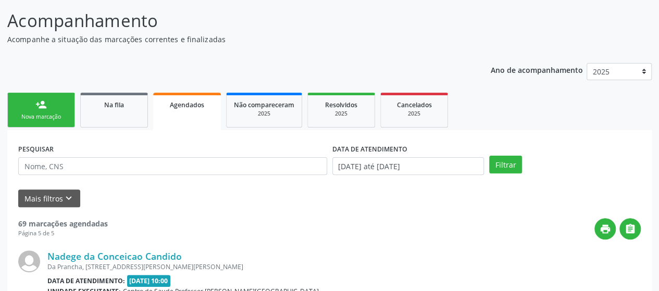
scroll to position [1503, 0]
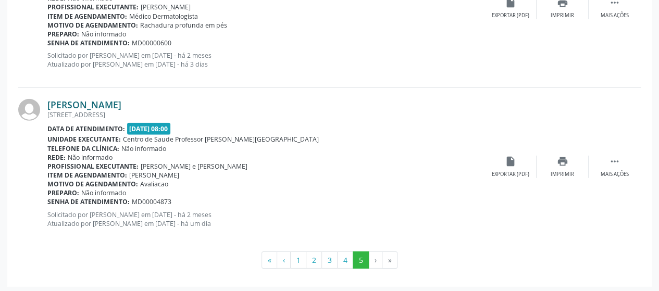
click at [69, 100] on link "[PERSON_NAME]" at bounding box center [84, 104] width 74 height 11
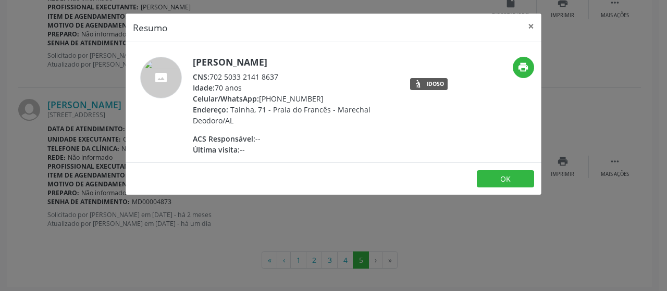
drag, startPoint x: 212, startPoint y: 72, endPoint x: 274, endPoint y: 70, distance: 62.0
click at [274, 70] on div "[PERSON_NAME] CNS: 702 5033 2141 8637 Idade: 70 anos Celular/WhatsApp: [PHONE_N…" at bounding box center [294, 106] width 203 height 98
drag, startPoint x: 277, startPoint y: 74, endPoint x: 208, endPoint y: 76, distance: 68.8
click at [208, 76] on div "CNS: 702 5033 2141 8637" at bounding box center [294, 76] width 203 height 11
click at [536, 22] on button "×" at bounding box center [531, 27] width 21 height 26
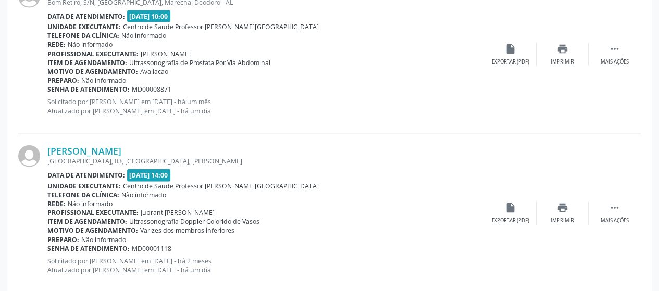
scroll to position [1086, 0]
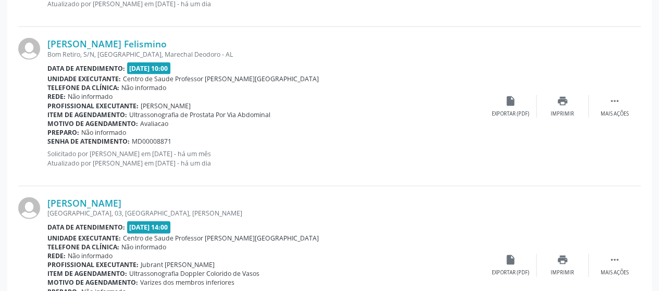
click at [123, 34] on div "[PERSON_NAME] Felismino Bom Retiro, S/N, [GEOGRAPHIC_DATA], Marechal Deodoro - …" at bounding box center [329, 106] width 623 height 159
click at [121, 44] on link "[PERSON_NAME] Felismino" at bounding box center [106, 43] width 119 height 11
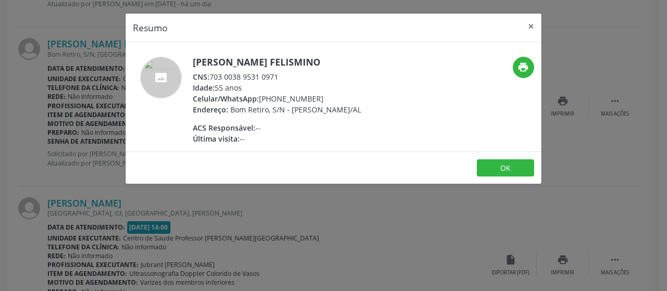
drag, startPoint x: 211, startPoint y: 76, endPoint x: 275, endPoint y: 76, distance: 64.6
click at [273, 76] on div "CNS: 703 0038 9531 0971" at bounding box center [277, 76] width 168 height 11
drag, startPoint x: 279, startPoint y: 76, endPoint x: 212, endPoint y: 77, distance: 67.7
click at [212, 77] on div "CNS: 703 0038 9531 0971" at bounding box center [277, 76] width 168 height 11
click at [526, 21] on button "×" at bounding box center [531, 27] width 21 height 26
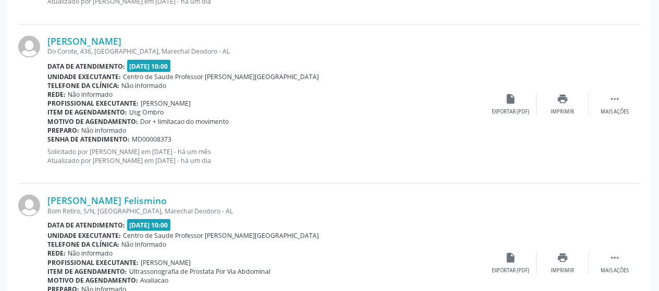
scroll to position [878, 0]
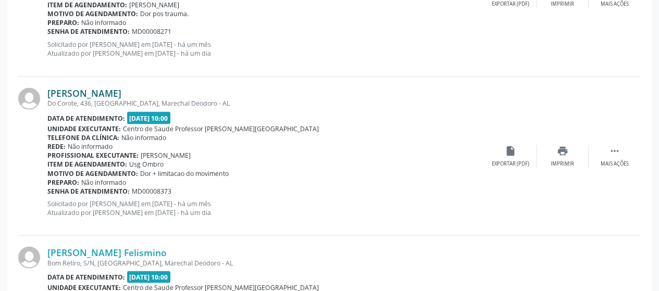
click at [90, 94] on link "[PERSON_NAME]" at bounding box center [84, 93] width 74 height 11
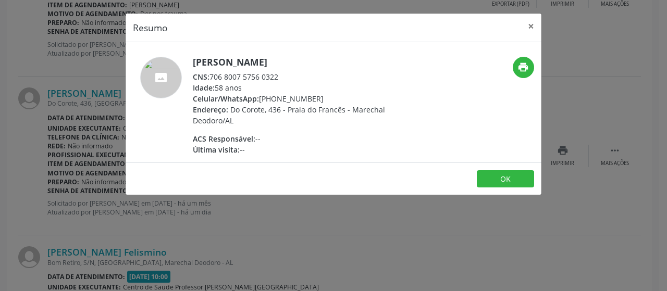
drag, startPoint x: 213, startPoint y: 76, endPoint x: 282, endPoint y: 76, distance: 69.8
click at [282, 76] on div "CNS: 706 8007 5756 0322" at bounding box center [294, 76] width 203 height 11
click at [533, 24] on button "×" at bounding box center [531, 27] width 21 height 26
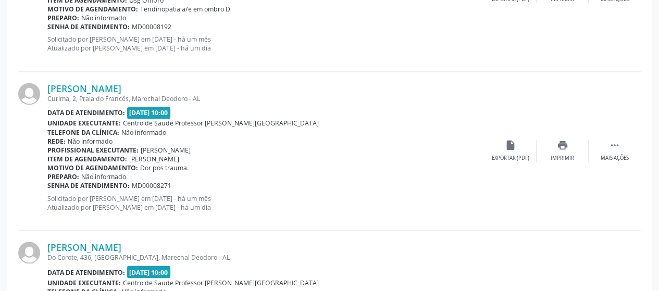
scroll to position [721, 0]
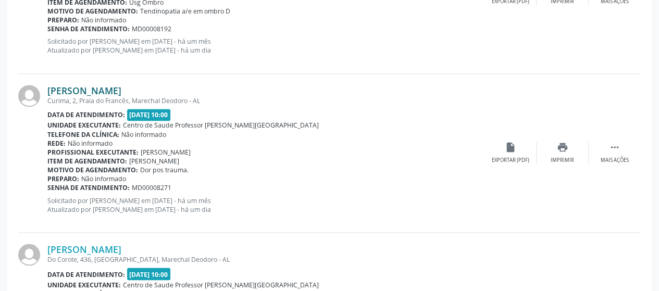
click at [121, 85] on link "[PERSON_NAME]" at bounding box center [84, 90] width 74 height 11
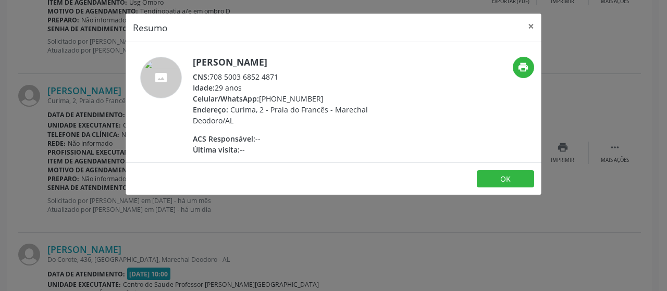
drag, startPoint x: 206, startPoint y: 76, endPoint x: 264, endPoint y: 77, distance: 57.3
click at [264, 77] on div "CNS: 708 5003 6852 4871" at bounding box center [294, 76] width 203 height 11
drag, startPoint x: 209, startPoint y: 79, endPoint x: 280, endPoint y: 75, distance: 70.5
click at [280, 75] on div "CNS: 708 5003 6852 4871" at bounding box center [294, 76] width 203 height 11
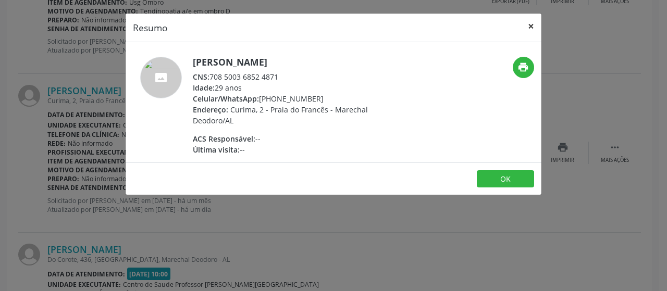
click at [536, 23] on button "×" at bounding box center [531, 27] width 21 height 26
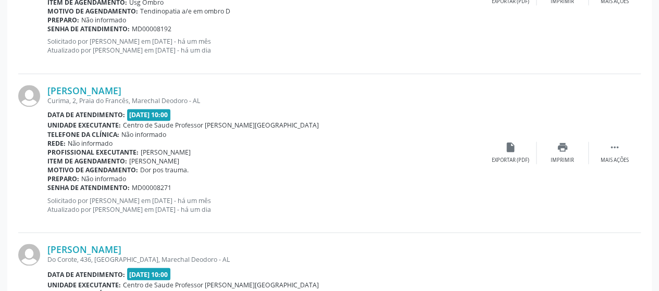
scroll to position [565, 0]
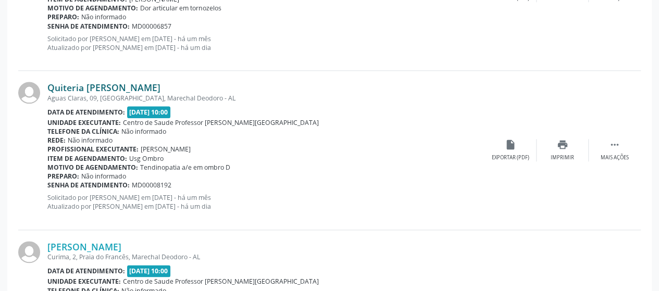
click at [65, 85] on link "Quiteria [PERSON_NAME]" at bounding box center [103, 87] width 113 height 11
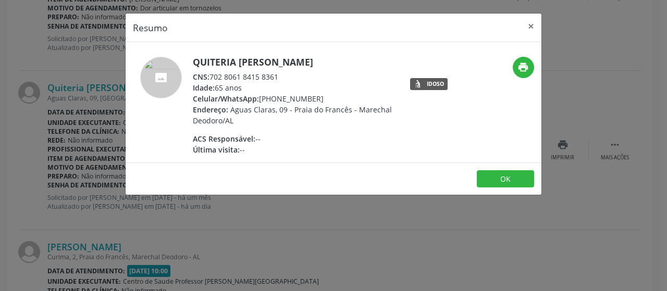
drag, startPoint x: 212, startPoint y: 75, endPoint x: 293, endPoint y: 81, distance: 81.5
click at [293, 81] on div "CNS: 702 8061 8415 8361" at bounding box center [294, 76] width 203 height 11
click at [536, 24] on button "×" at bounding box center [531, 27] width 21 height 26
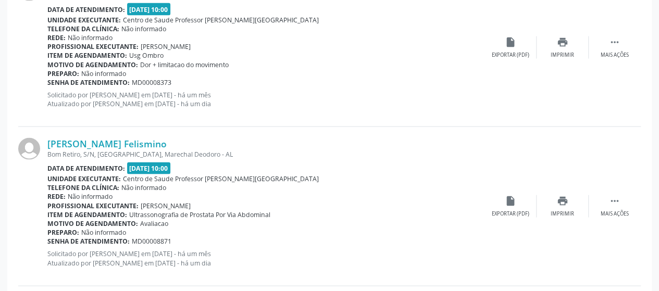
scroll to position [982, 0]
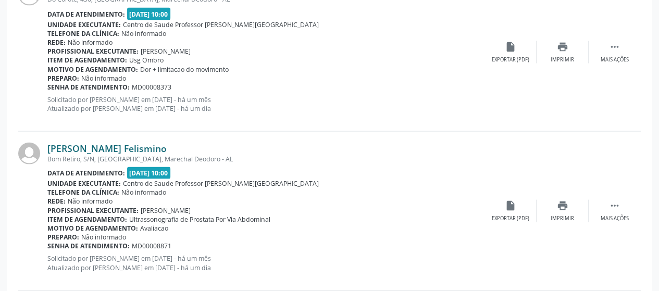
click at [127, 149] on link "[PERSON_NAME] Felismino" at bounding box center [106, 147] width 119 height 11
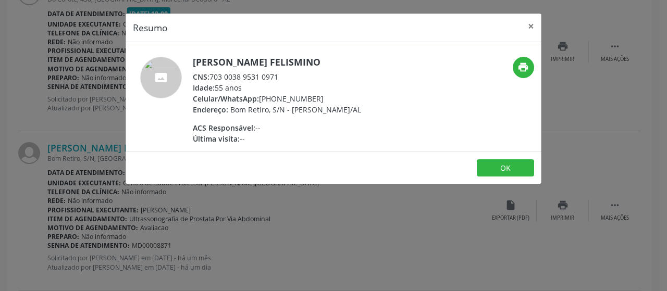
drag, startPoint x: 212, startPoint y: 75, endPoint x: 293, endPoint y: 75, distance: 81.8
click at [293, 75] on div "CNS: 703 0038 9531 0971" at bounding box center [277, 76] width 168 height 11
click at [526, 26] on button "×" at bounding box center [531, 27] width 21 height 26
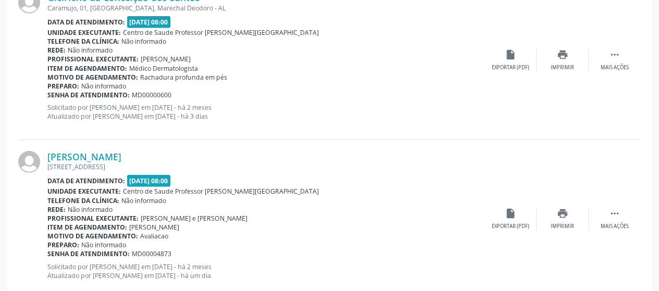
scroll to position [1503, 0]
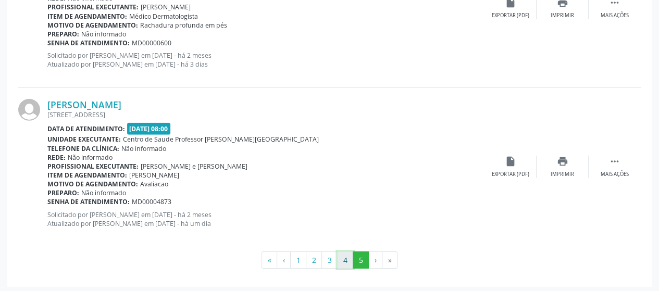
click at [348, 257] on button "4" at bounding box center [345, 261] width 16 height 18
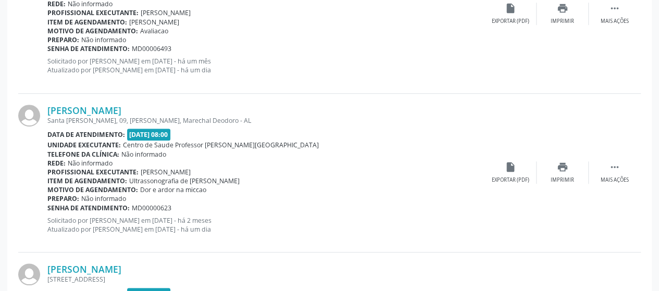
scroll to position [2456, 0]
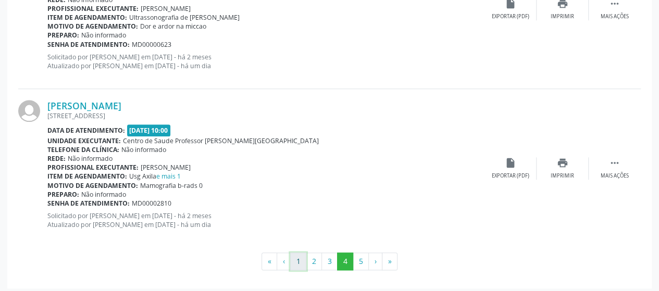
click at [301, 262] on button "1" at bounding box center [298, 262] width 16 height 18
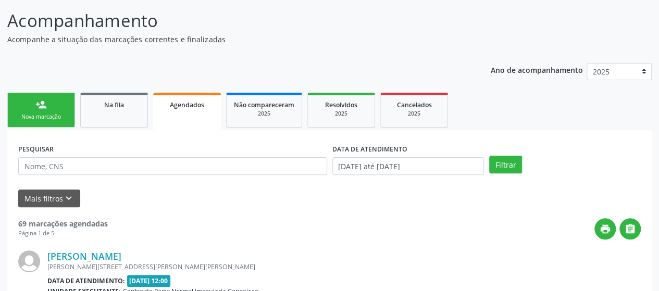
scroll to position [2489, 0]
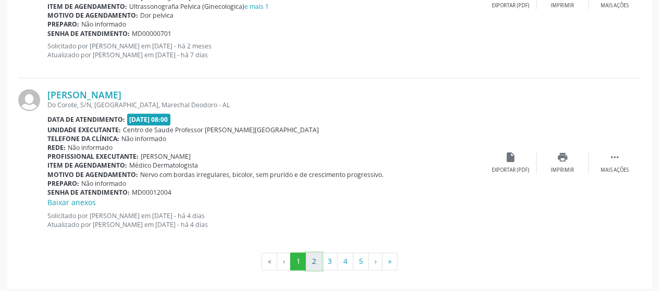
click at [316, 257] on button "2" at bounding box center [314, 262] width 16 height 18
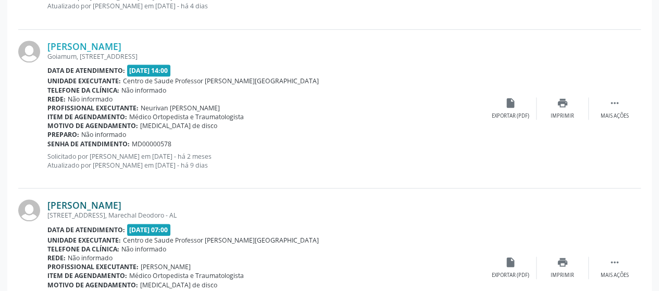
scroll to position [2374, 0]
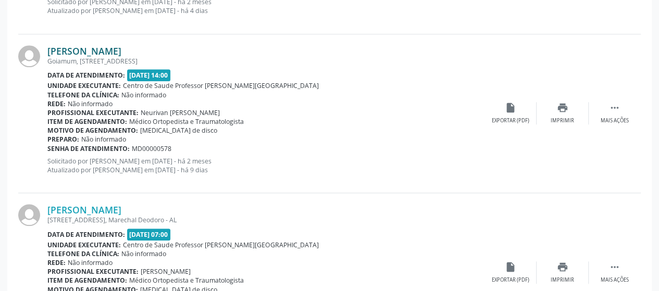
click at [84, 46] on link "[PERSON_NAME]" at bounding box center [84, 50] width 74 height 11
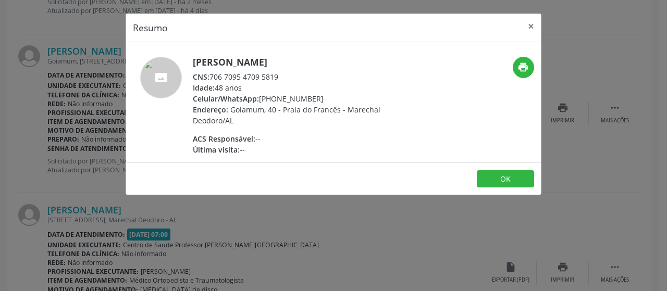
drag, startPoint x: 211, startPoint y: 77, endPoint x: 279, endPoint y: 79, distance: 68.3
click at [279, 79] on div "CNS: 706 7095 4709 5819" at bounding box center [294, 76] width 203 height 11
click at [536, 24] on button "×" at bounding box center [531, 27] width 21 height 26
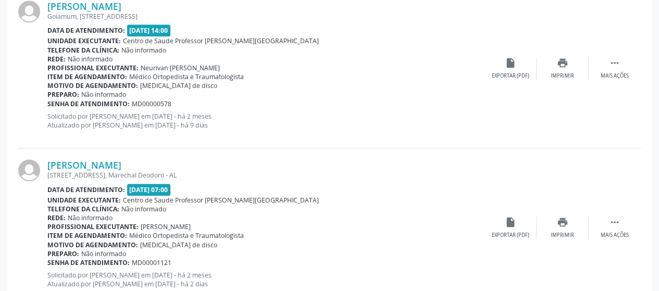
scroll to position [2478, 0]
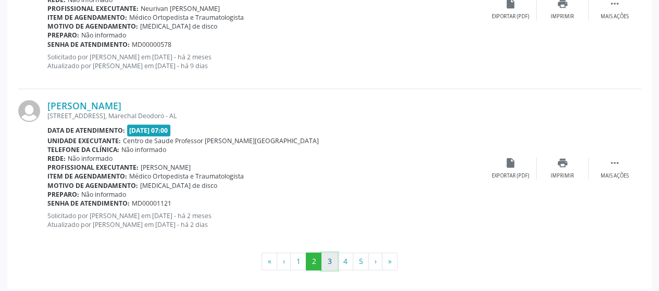
click at [331, 260] on button "3" at bounding box center [330, 262] width 16 height 18
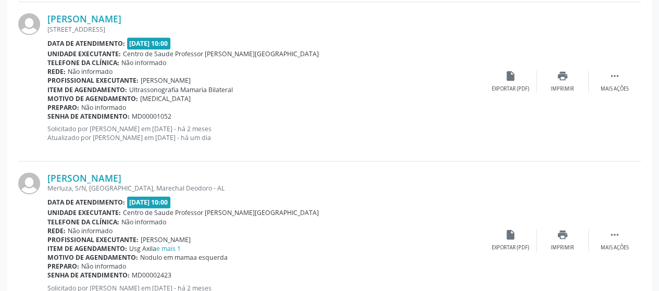
scroll to position [539, 0]
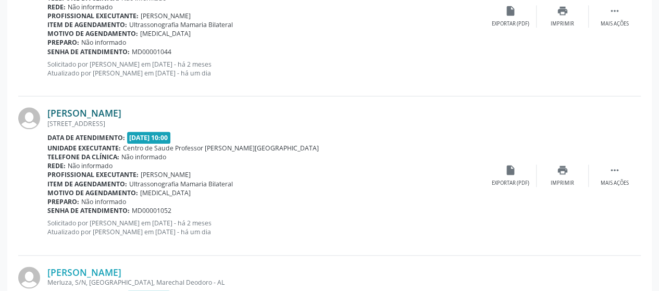
click at [121, 116] on link "[PERSON_NAME]" at bounding box center [84, 112] width 74 height 11
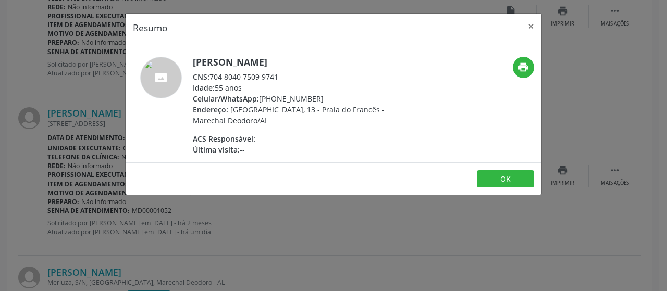
click at [271, 71] on div "CNS: 704 8040 7509 9741" at bounding box center [294, 76] width 203 height 11
click at [209, 80] on span "CNS:" at bounding box center [201, 77] width 17 height 10
drag, startPoint x: 209, startPoint y: 77, endPoint x: 277, endPoint y: 75, distance: 67.8
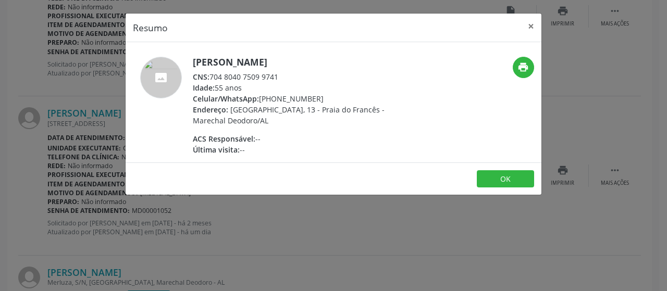
click at [277, 75] on div "CNS: 704 8040 7509 9741" at bounding box center [294, 76] width 203 height 11
click at [531, 20] on button "×" at bounding box center [531, 27] width 21 height 26
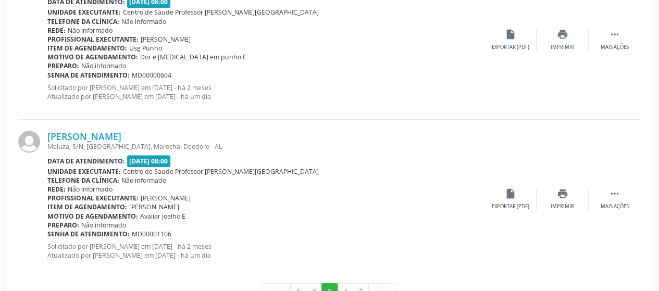
scroll to position [2467, 0]
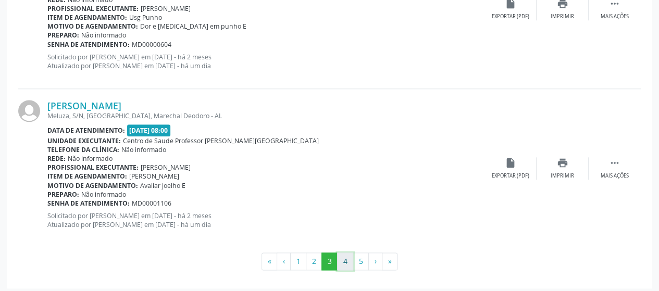
click at [345, 257] on button "4" at bounding box center [345, 262] width 16 height 18
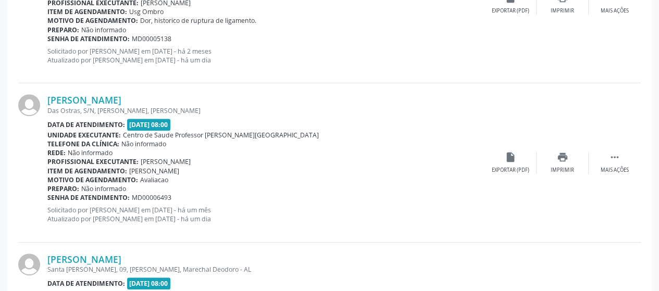
scroll to position [2456, 0]
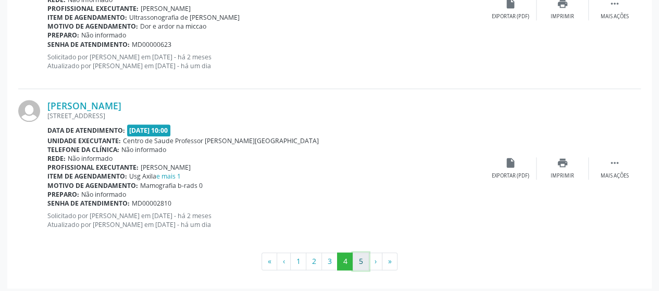
click at [362, 254] on button "5" at bounding box center [361, 262] width 16 height 18
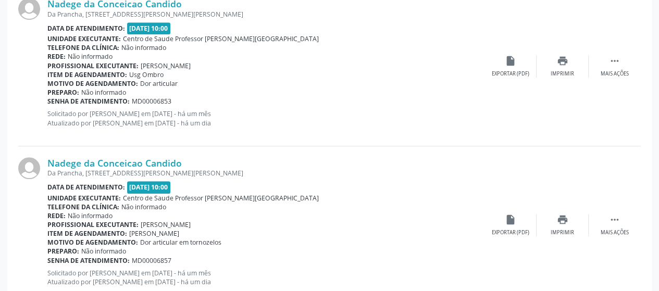
scroll to position [304, 0]
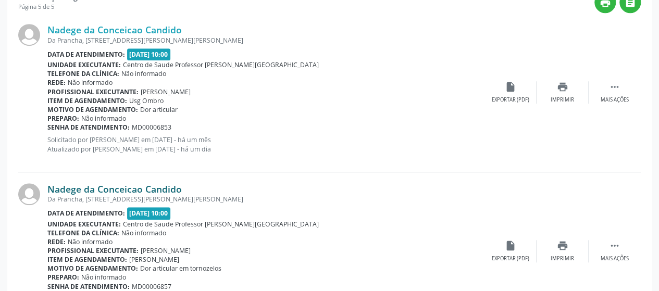
click at [150, 187] on link "Nadege da Conceicao Candido" at bounding box center [114, 188] width 134 height 11
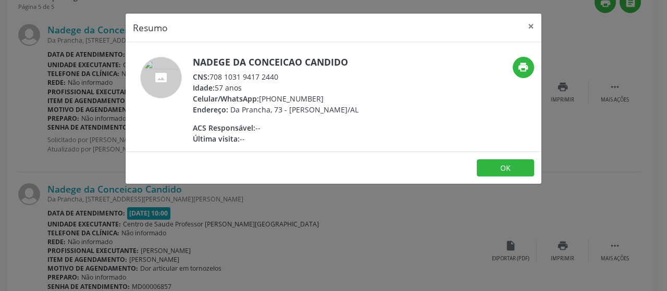
drag, startPoint x: 209, startPoint y: 75, endPoint x: 280, endPoint y: 76, distance: 70.9
click at [280, 76] on div "CNS: 708 1031 9417 2440" at bounding box center [276, 76] width 166 height 11
click at [538, 21] on button "×" at bounding box center [531, 27] width 21 height 26
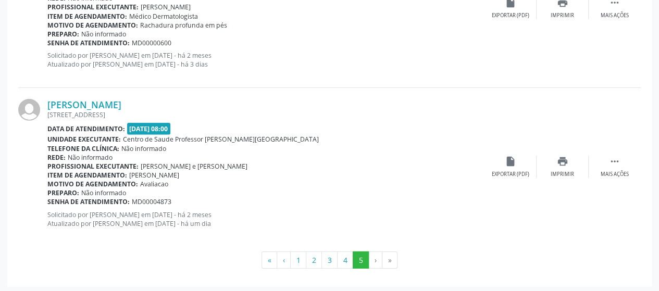
scroll to position [1503, 0]
click at [320, 260] on button "2" at bounding box center [314, 261] width 16 height 18
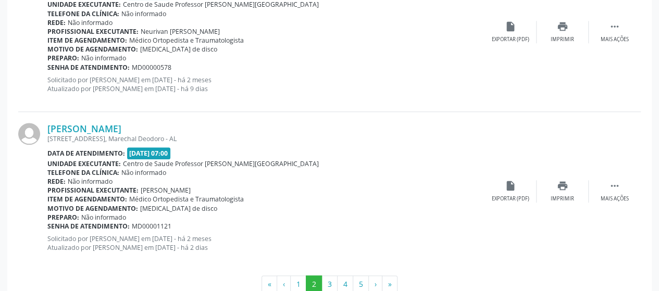
scroll to position [2478, 0]
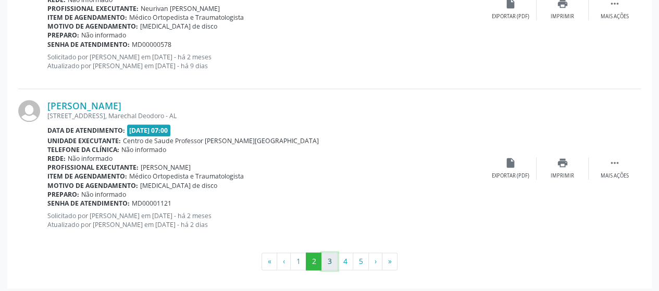
click at [327, 257] on button "3" at bounding box center [330, 262] width 16 height 18
